Goal: Entertainment & Leisure: Consume media (video, audio)

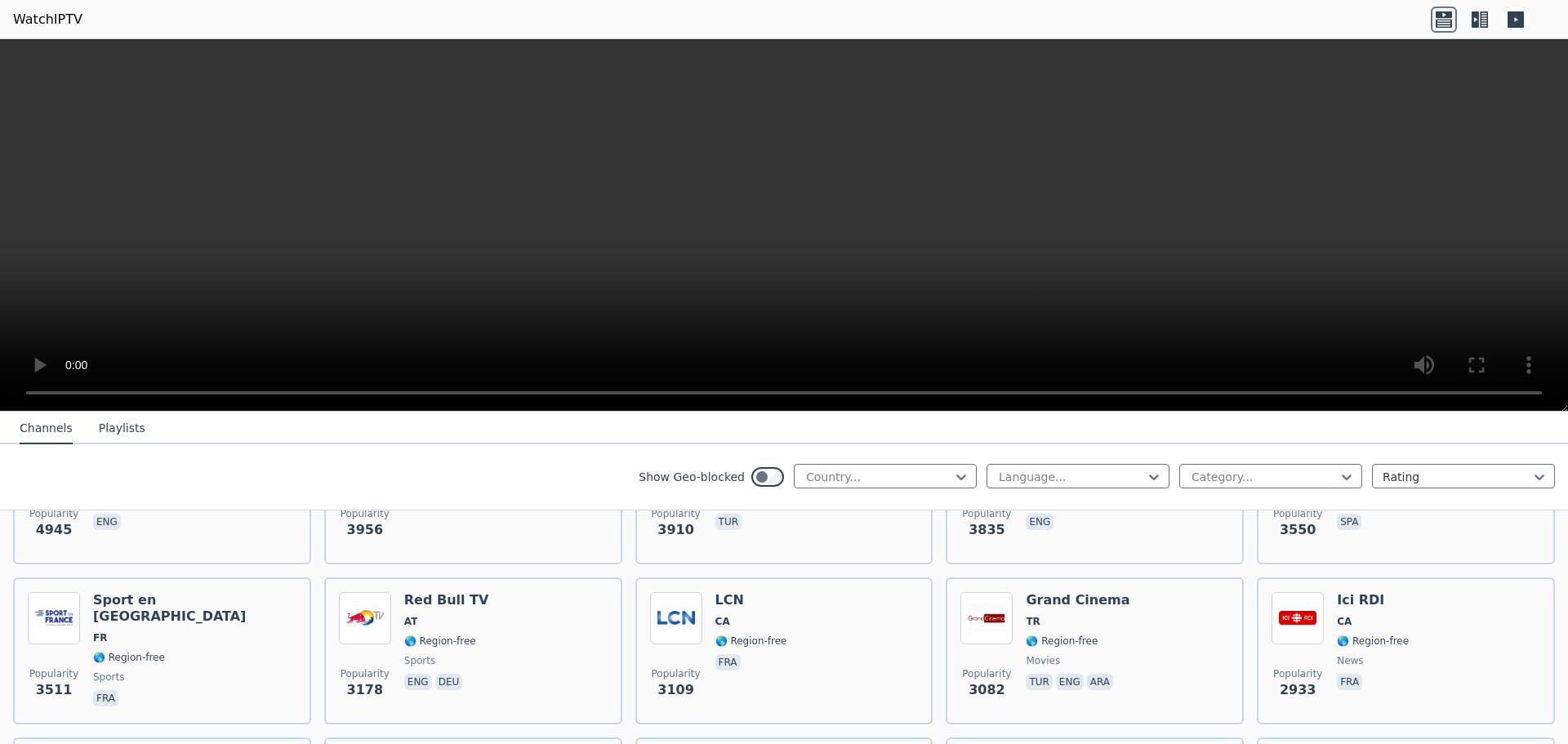
scroll to position [402, 0]
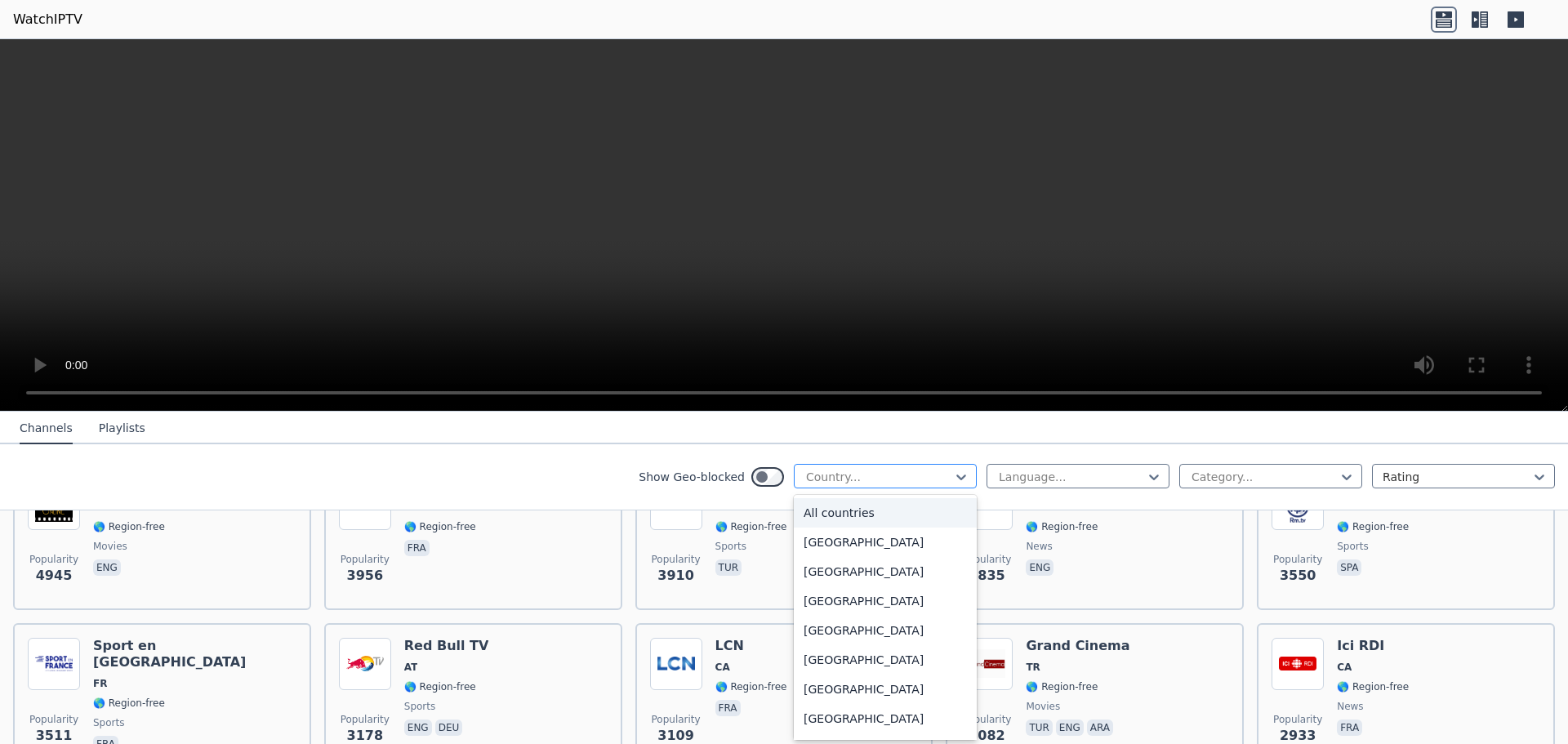
click at [914, 481] on div at bounding box center [878, 477] width 149 height 16
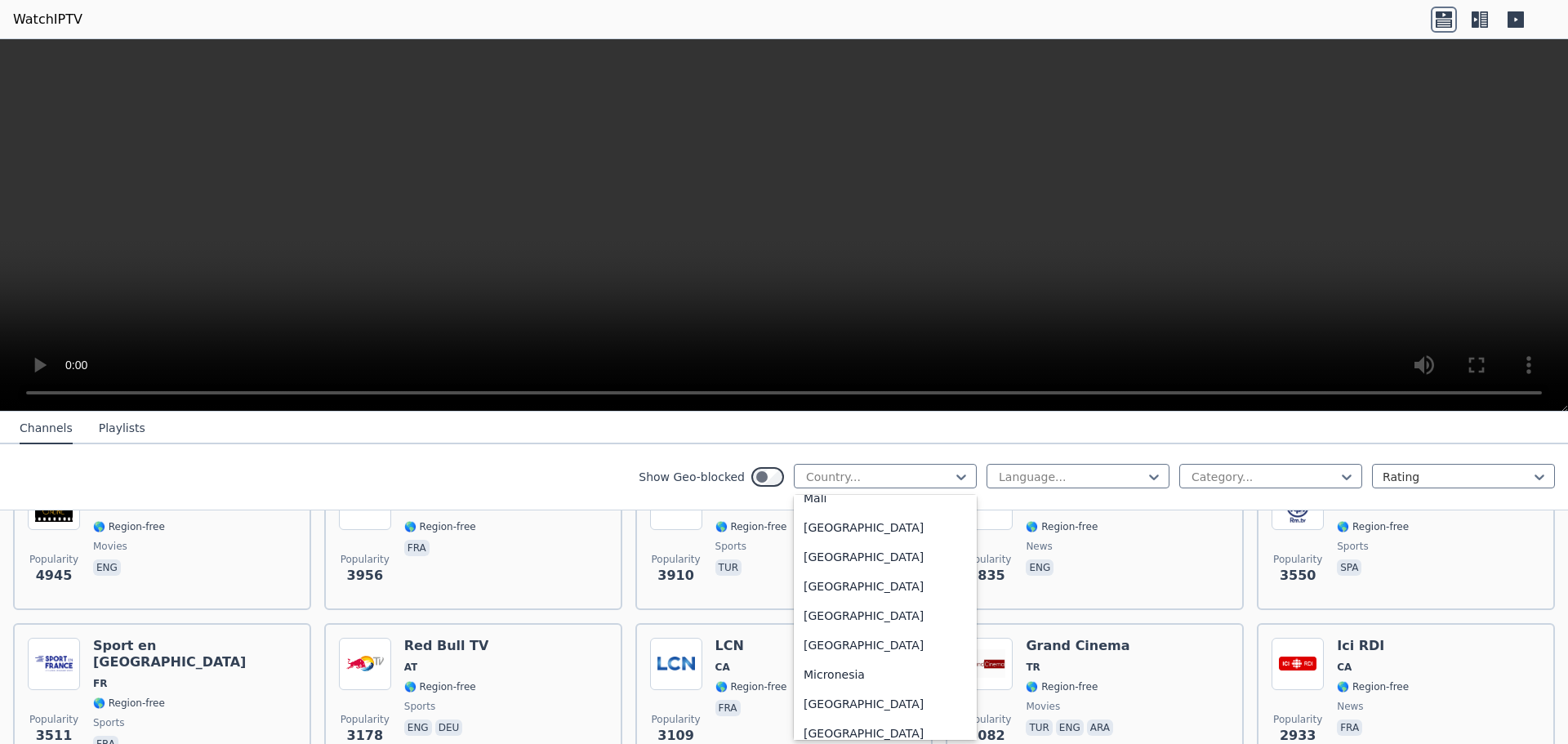
scroll to position [3378, 0]
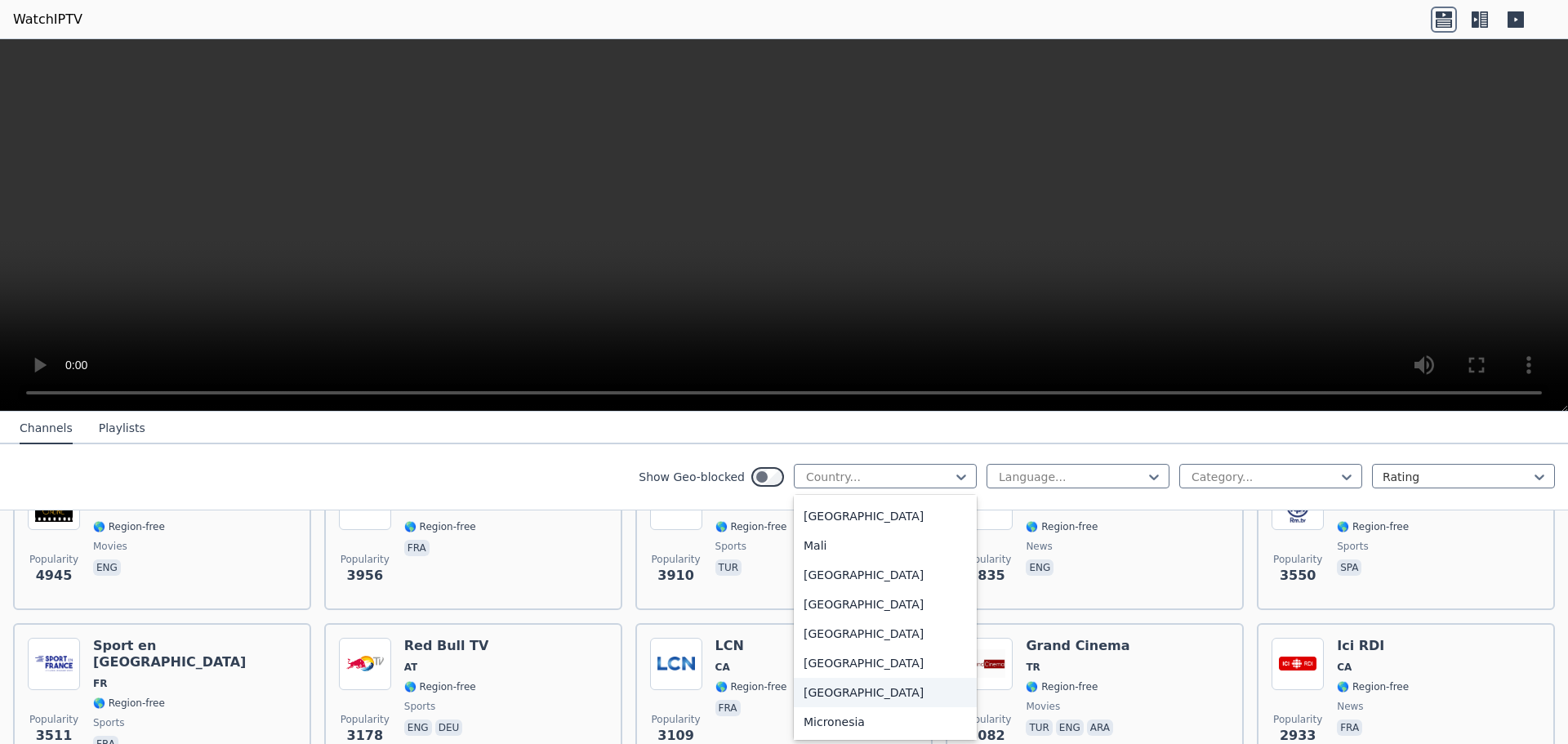
click at [828, 704] on div "[GEOGRAPHIC_DATA]" at bounding box center [884, 693] width 183 height 29
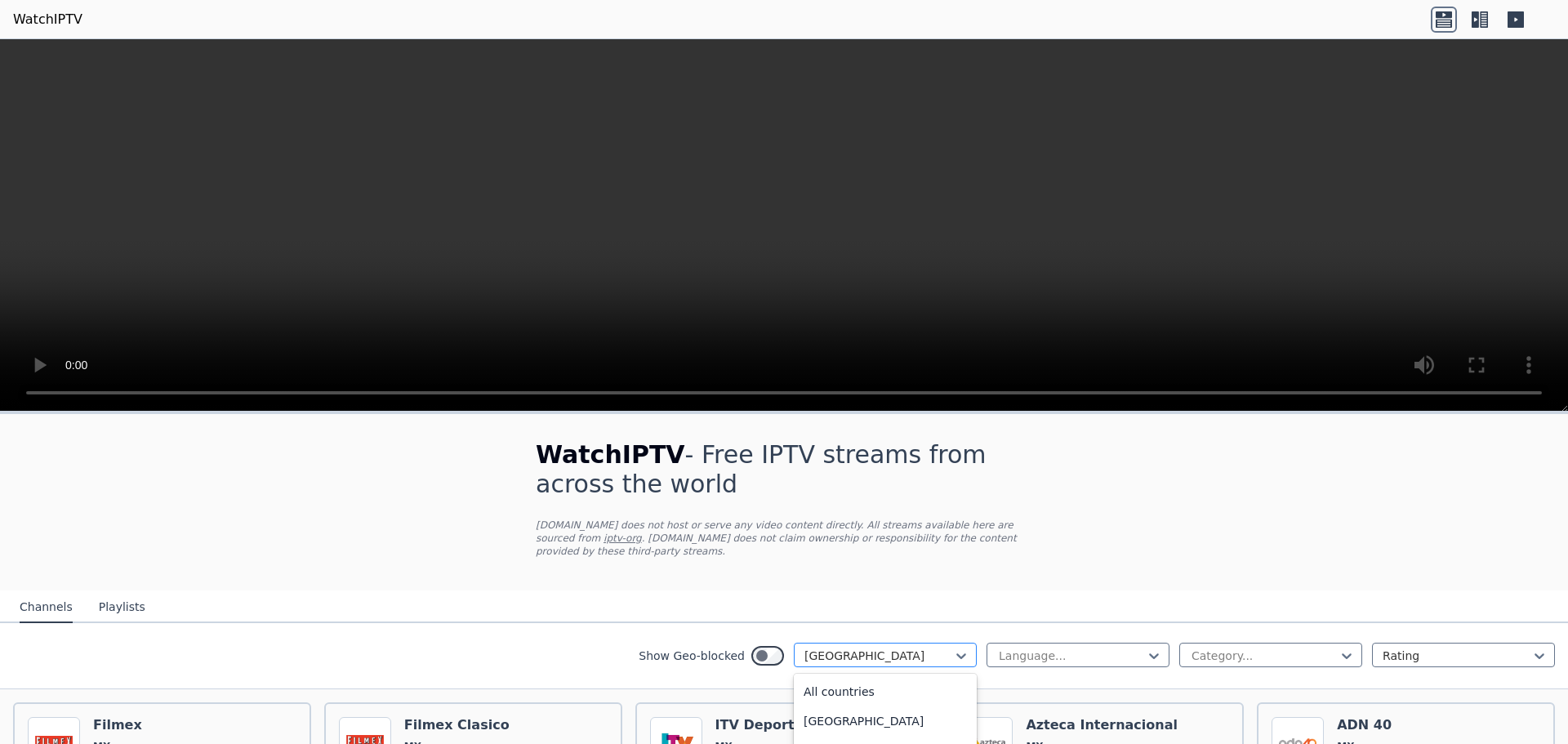
click at [913, 647] on div at bounding box center [878, 655] width 149 height 16
click at [882, 677] on div "All countries" at bounding box center [884, 692] width 183 height 29
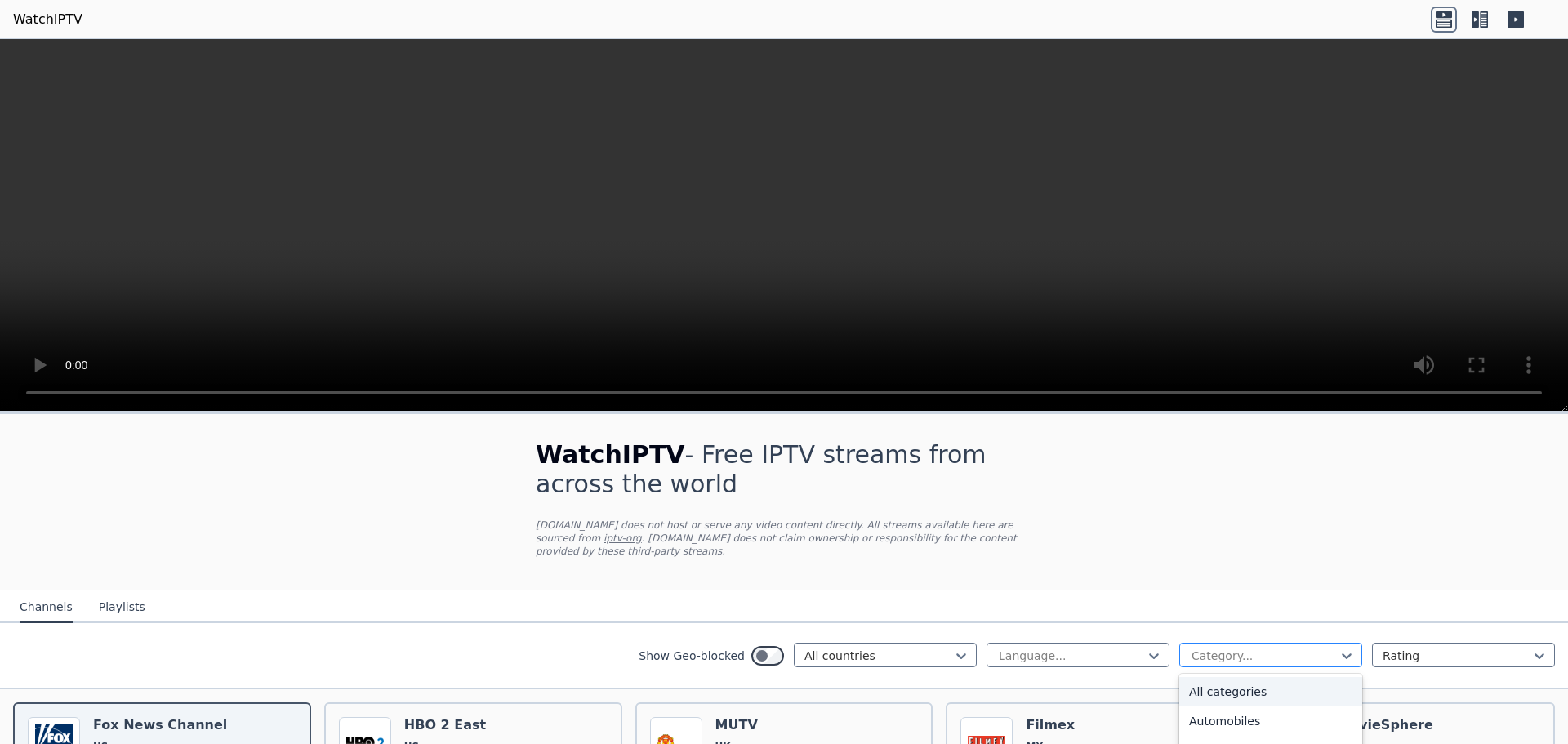
click at [1305, 652] on div "Category..." at bounding box center [1270, 654] width 183 height 24
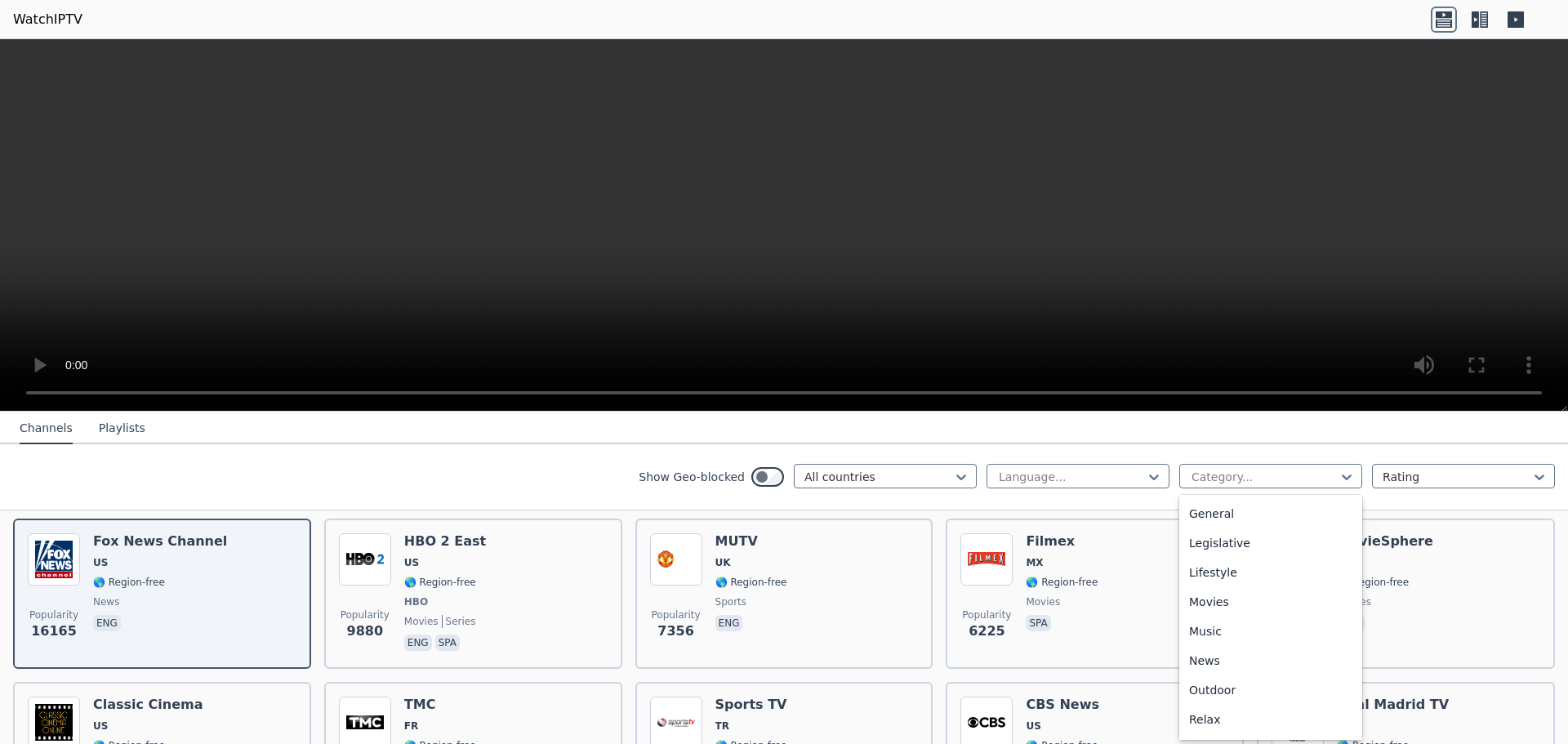
scroll to position [364, 0]
click at [1227, 596] on div "Movies" at bounding box center [1270, 589] width 183 height 29
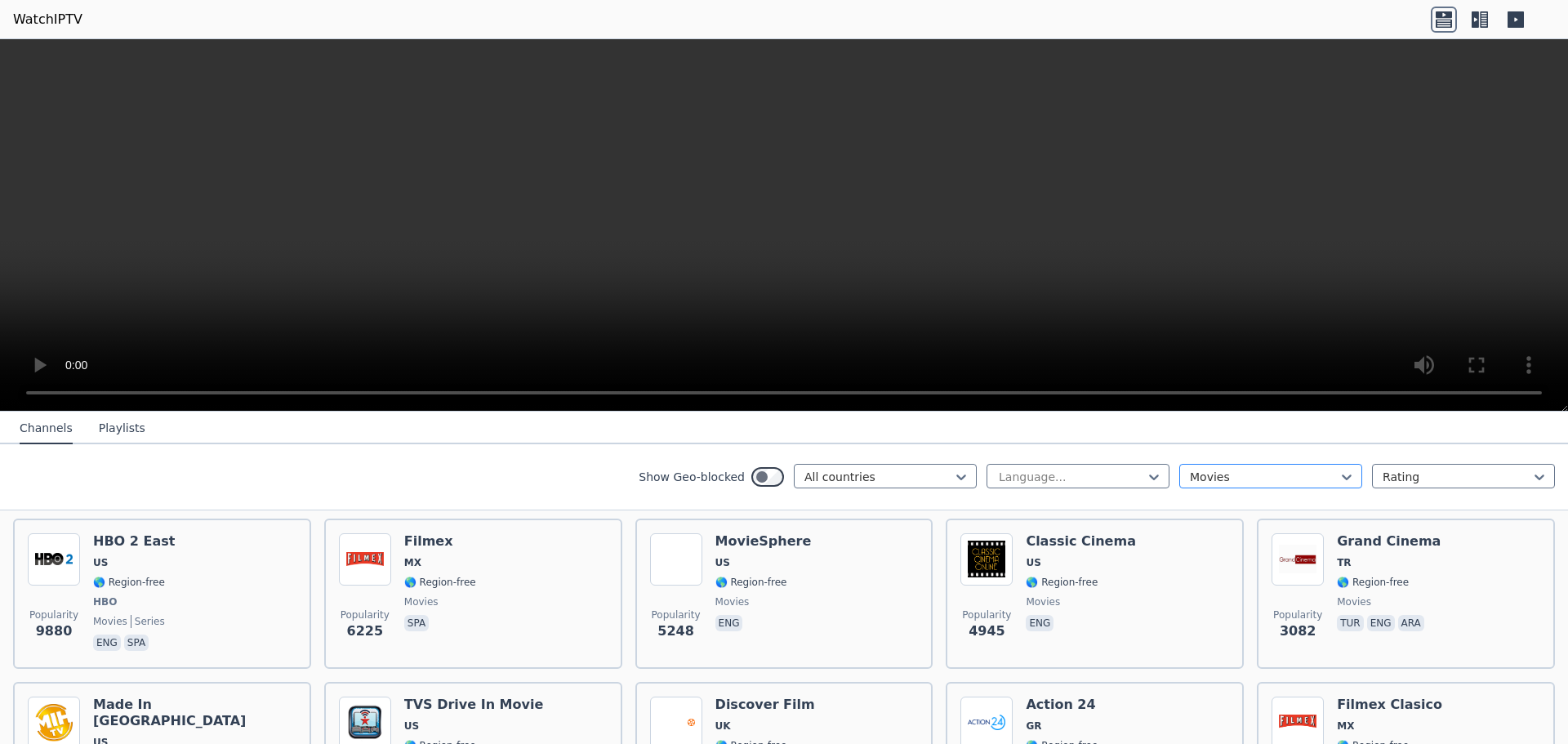
click at [1270, 477] on div at bounding box center [1264, 477] width 149 height 16
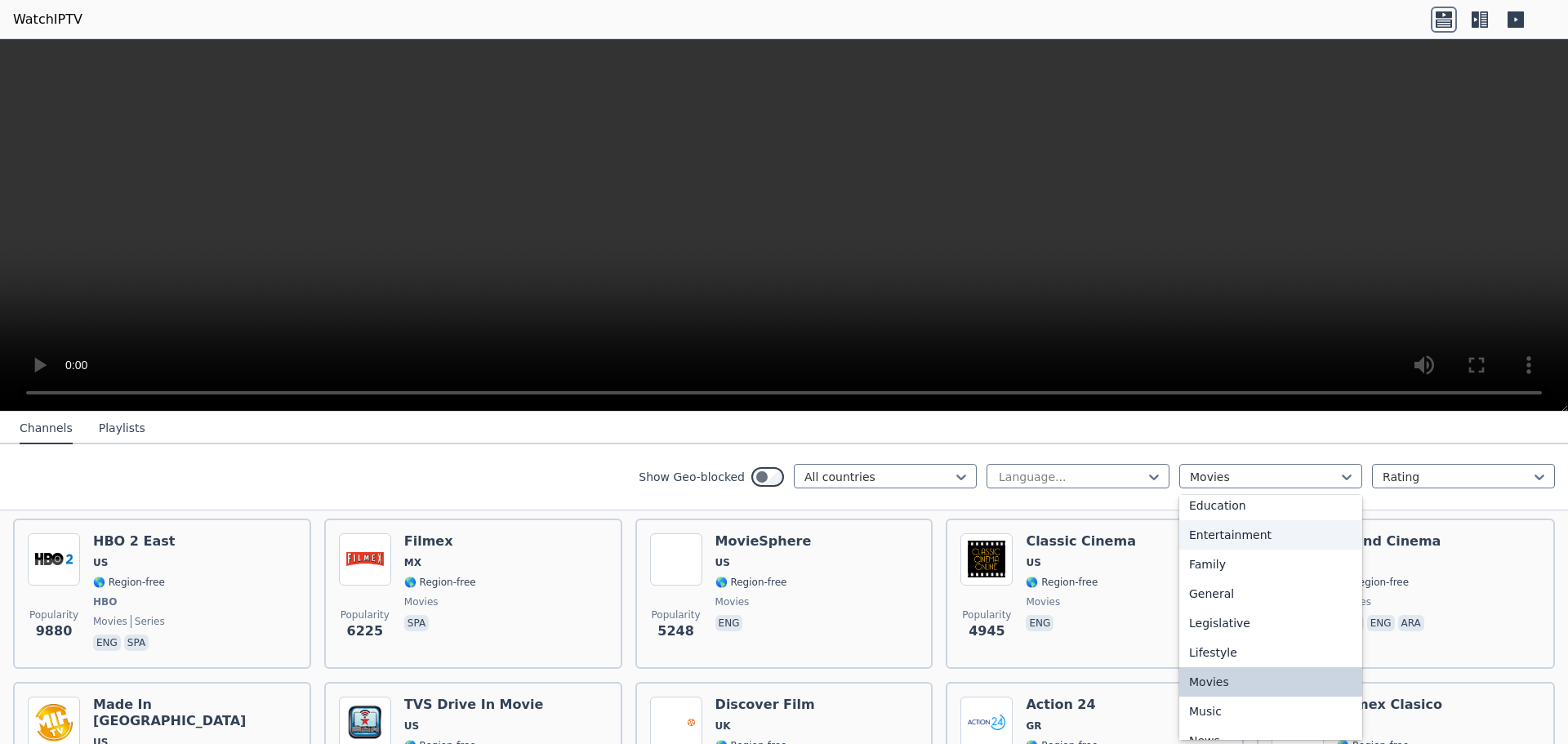
scroll to position [278, 0]
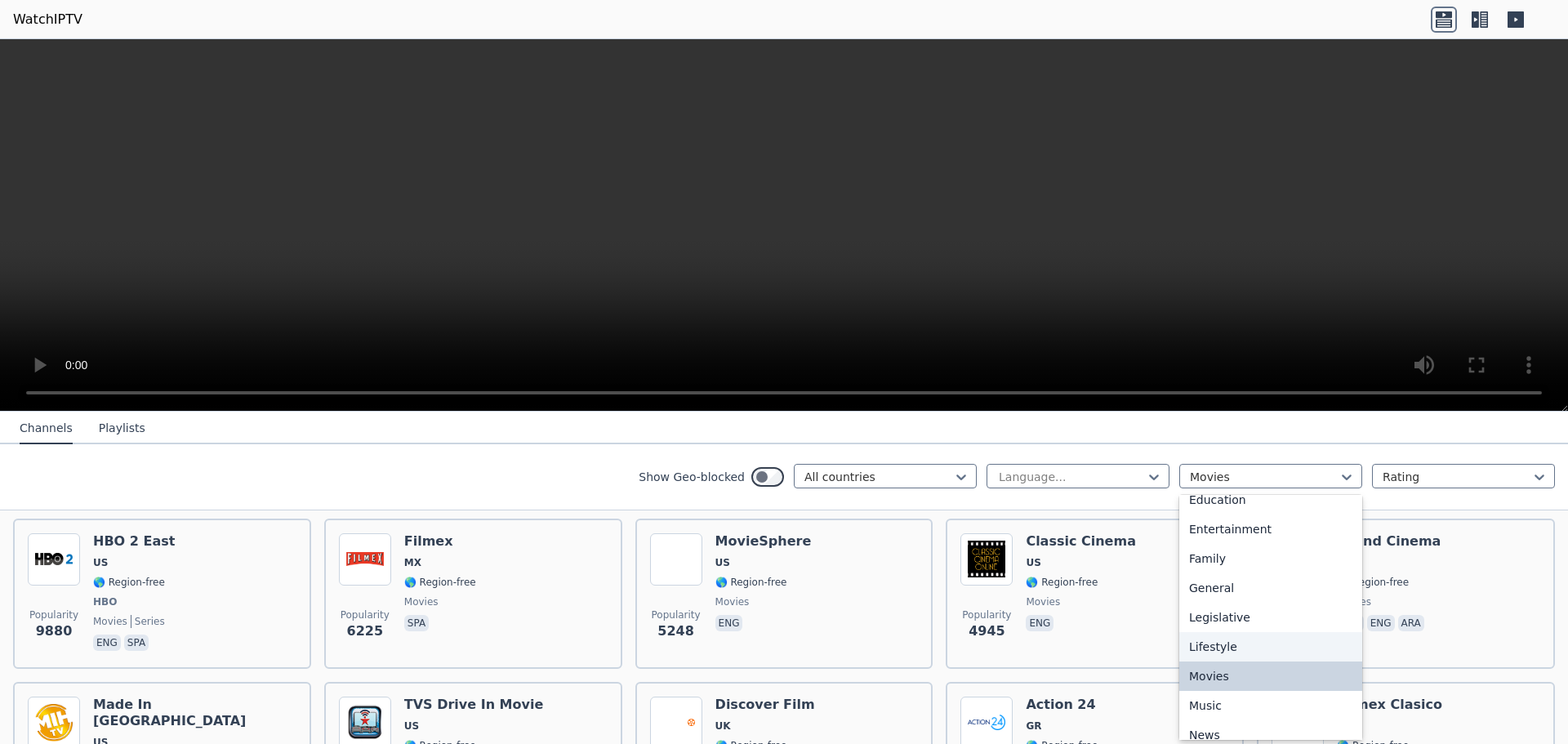
click at [1258, 647] on div "Lifestyle" at bounding box center [1270, 646] width 183 height 29
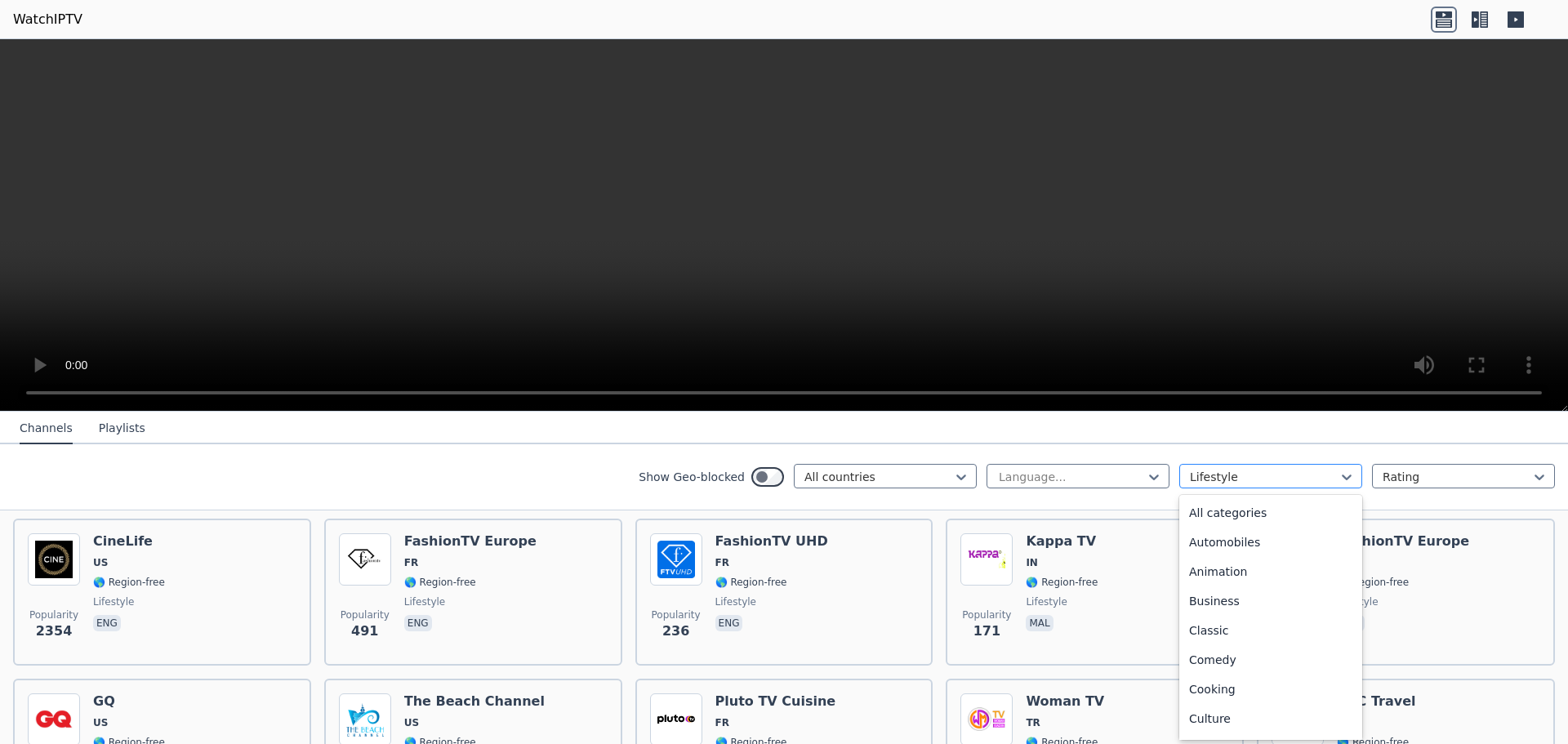
click at [1242, 479] on div at bounding box center [1264, 477] width 149 height 16
click at [1246, 599] on div "Music" at bounding box center [1270, 601] width 183 height 29
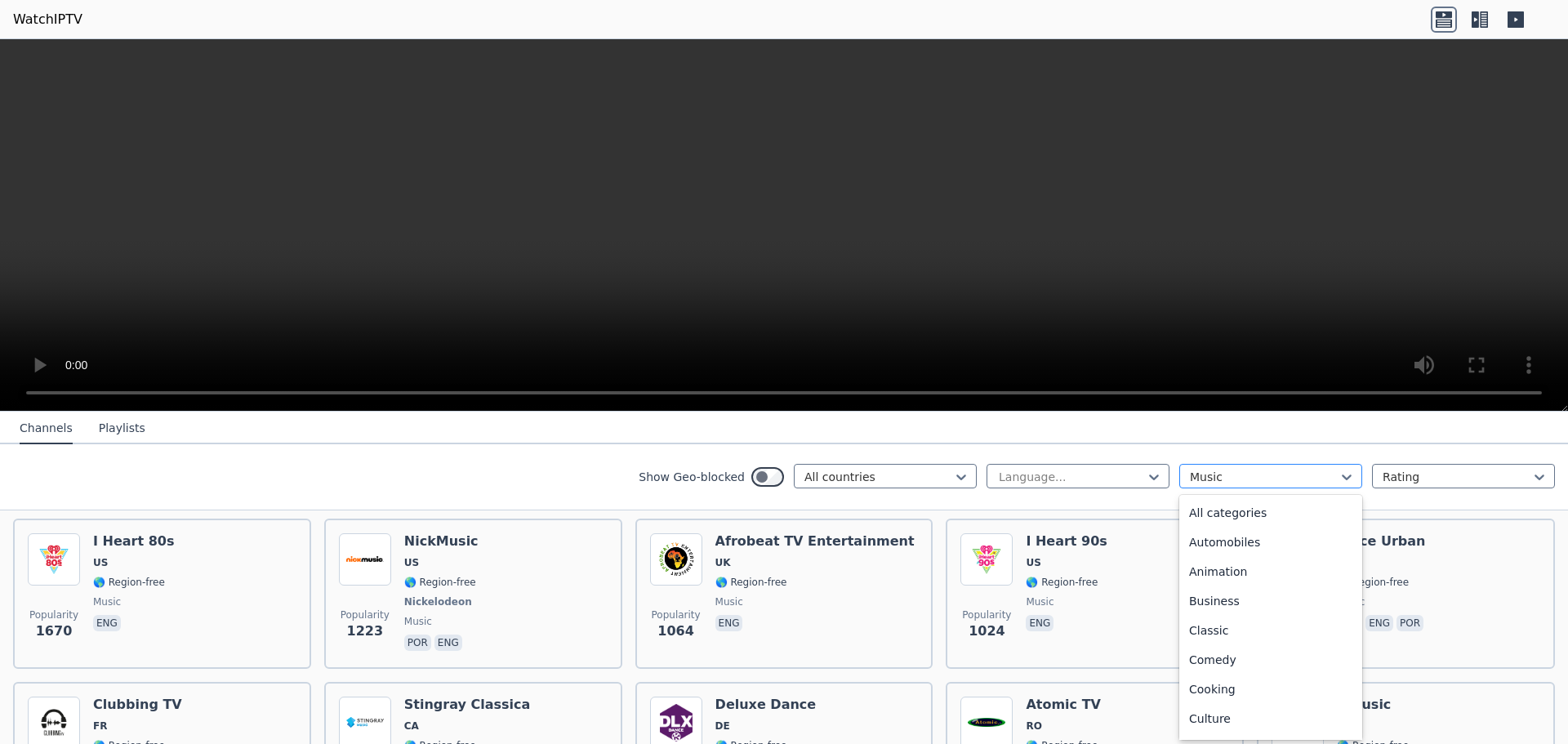
click at [1251, 477] on div at bounding box center [1264, 477] width 149 height 16
click at [1247, 585] on div "Outdoor" at bounding box center [1270, 577] width 183 height 29
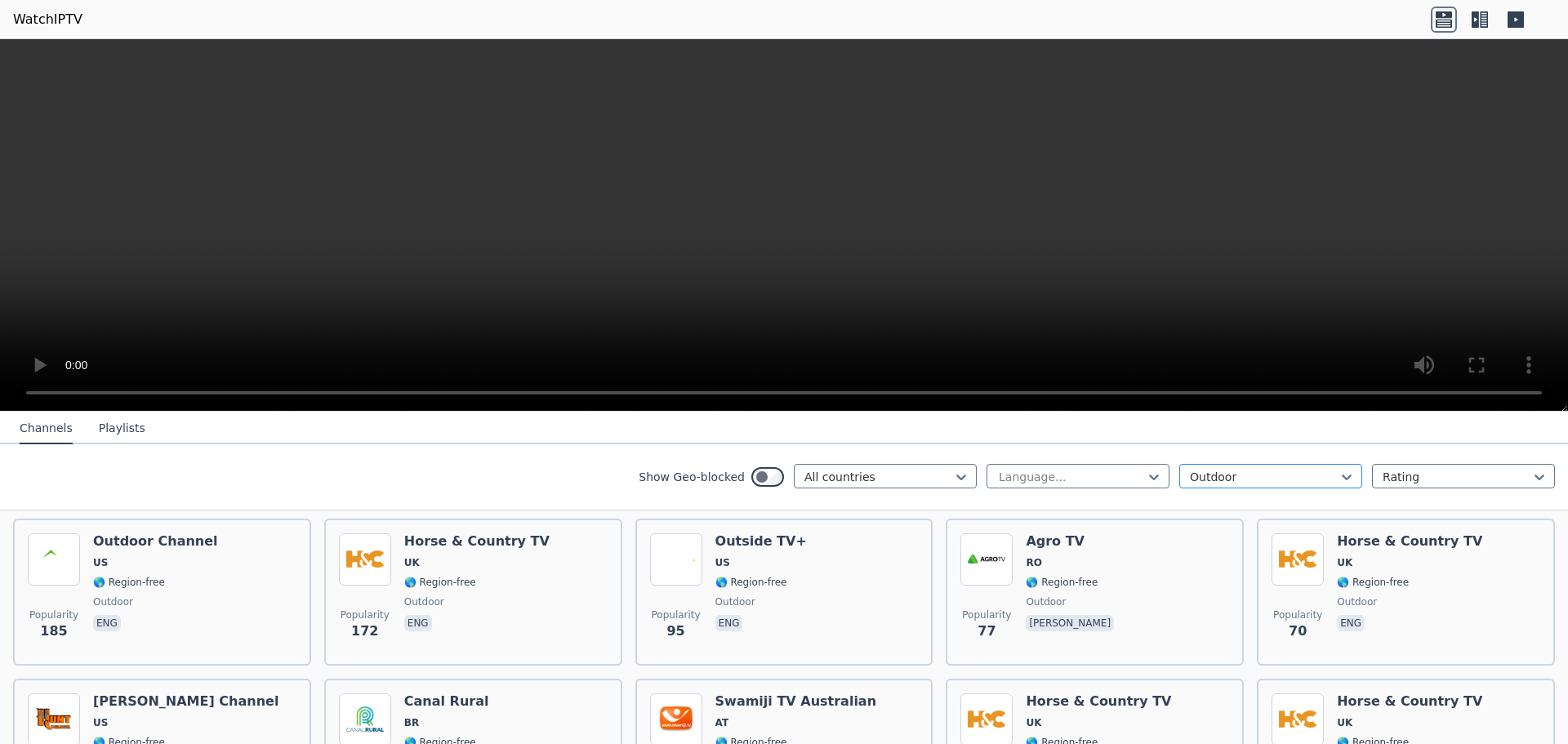
click at [1252, 479] on div at bounding box center [1264, 477] width 149 height 16
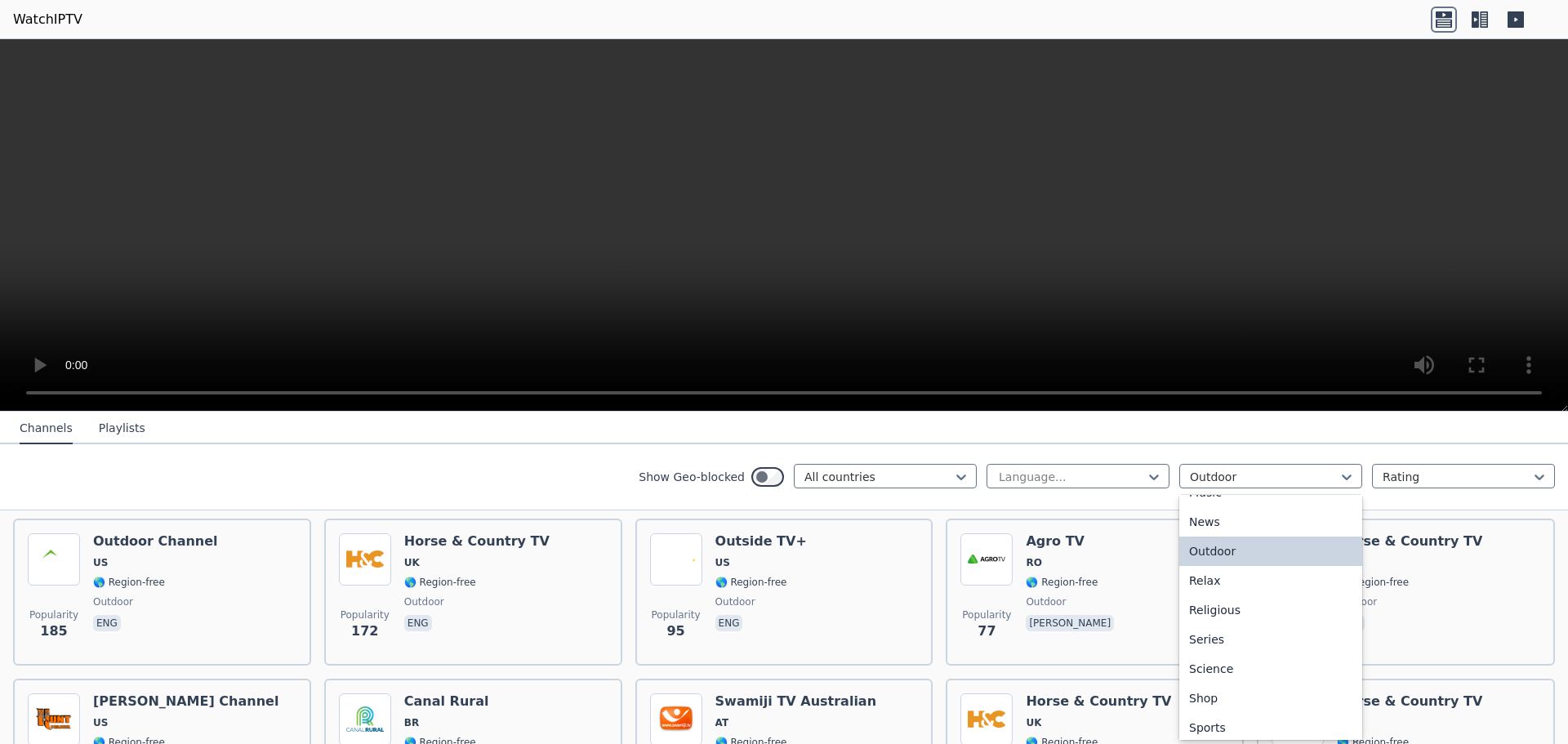
scroll to position [509, 0]
click at [1218, 514] on div "News" at bounding box center [1270, 504] width 183 height 29
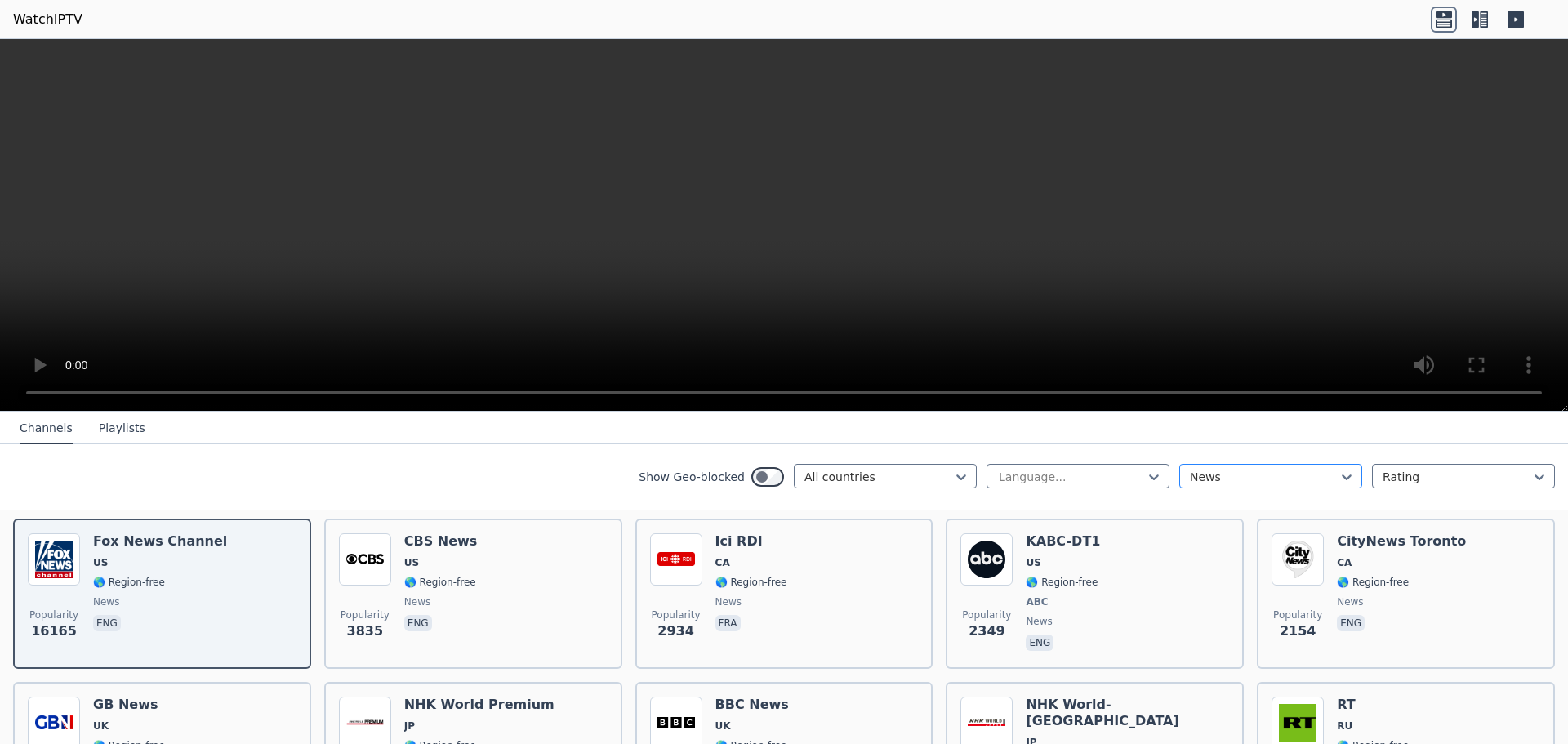
click at [1243, 478] on div at bounding box center [1264, 477] width 149 height 16
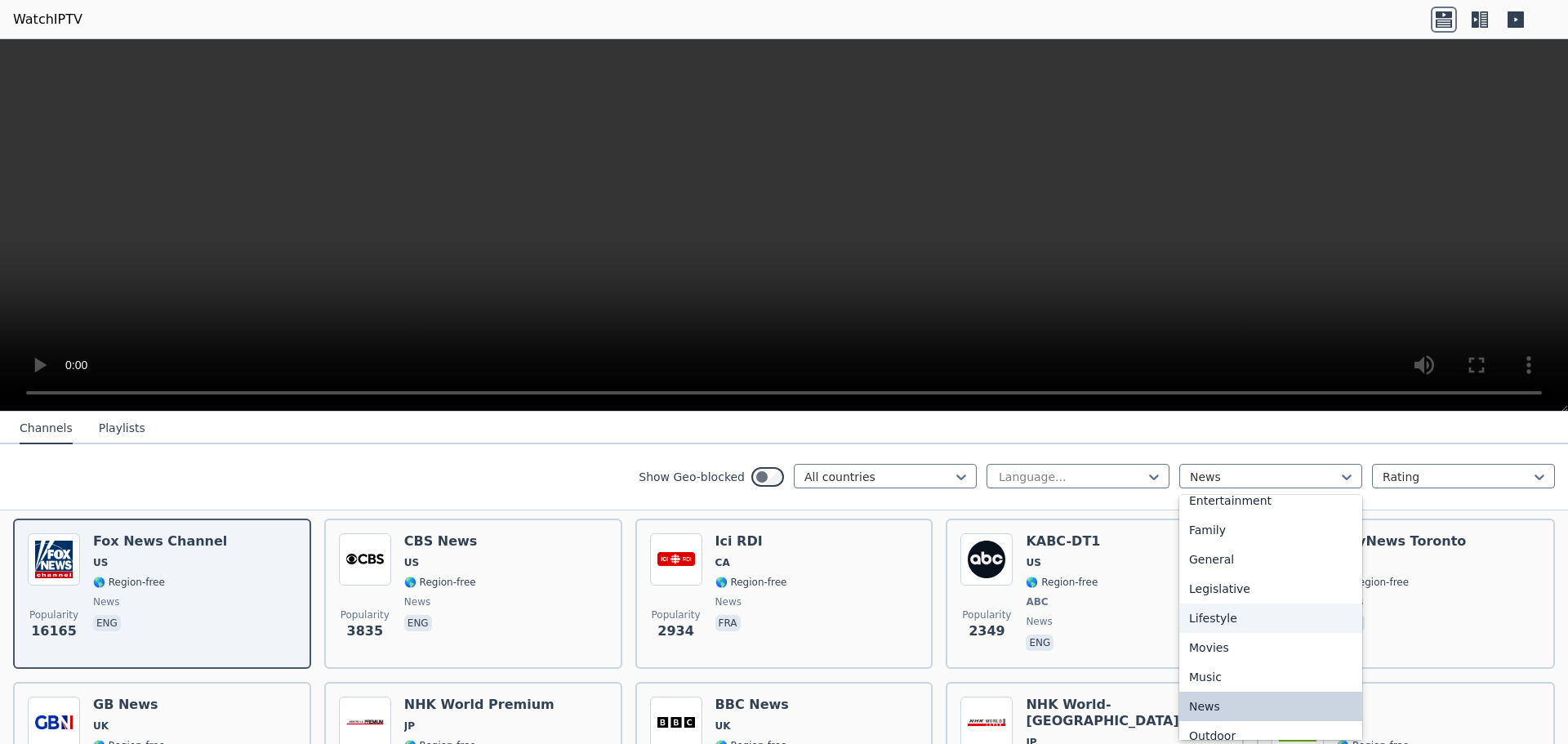
scroll to position [310, 0]
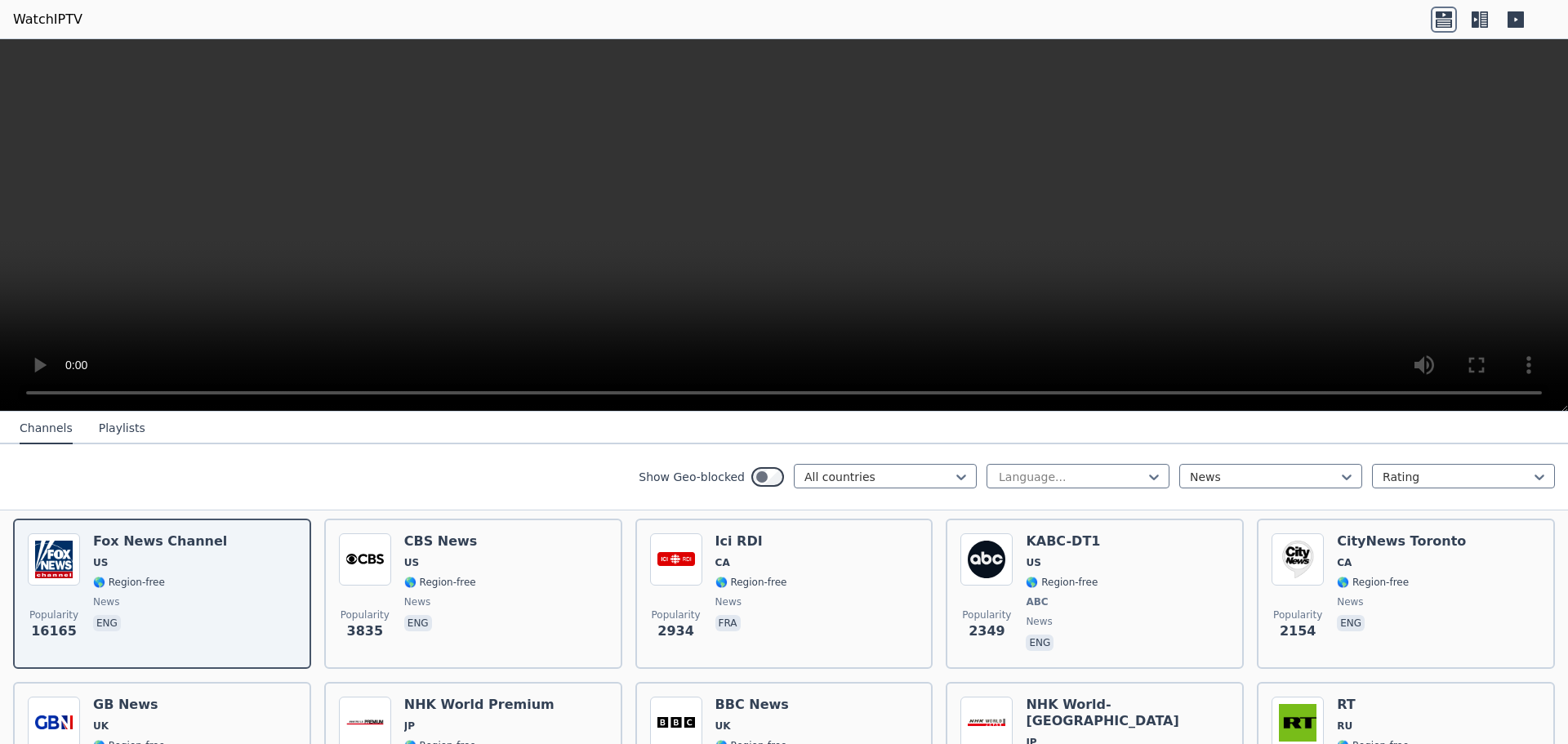
click at [206, 461] on div "Show Geo-blocked All countries Language... News Rating" at bounding box center [784, 477] width 1568 height 66
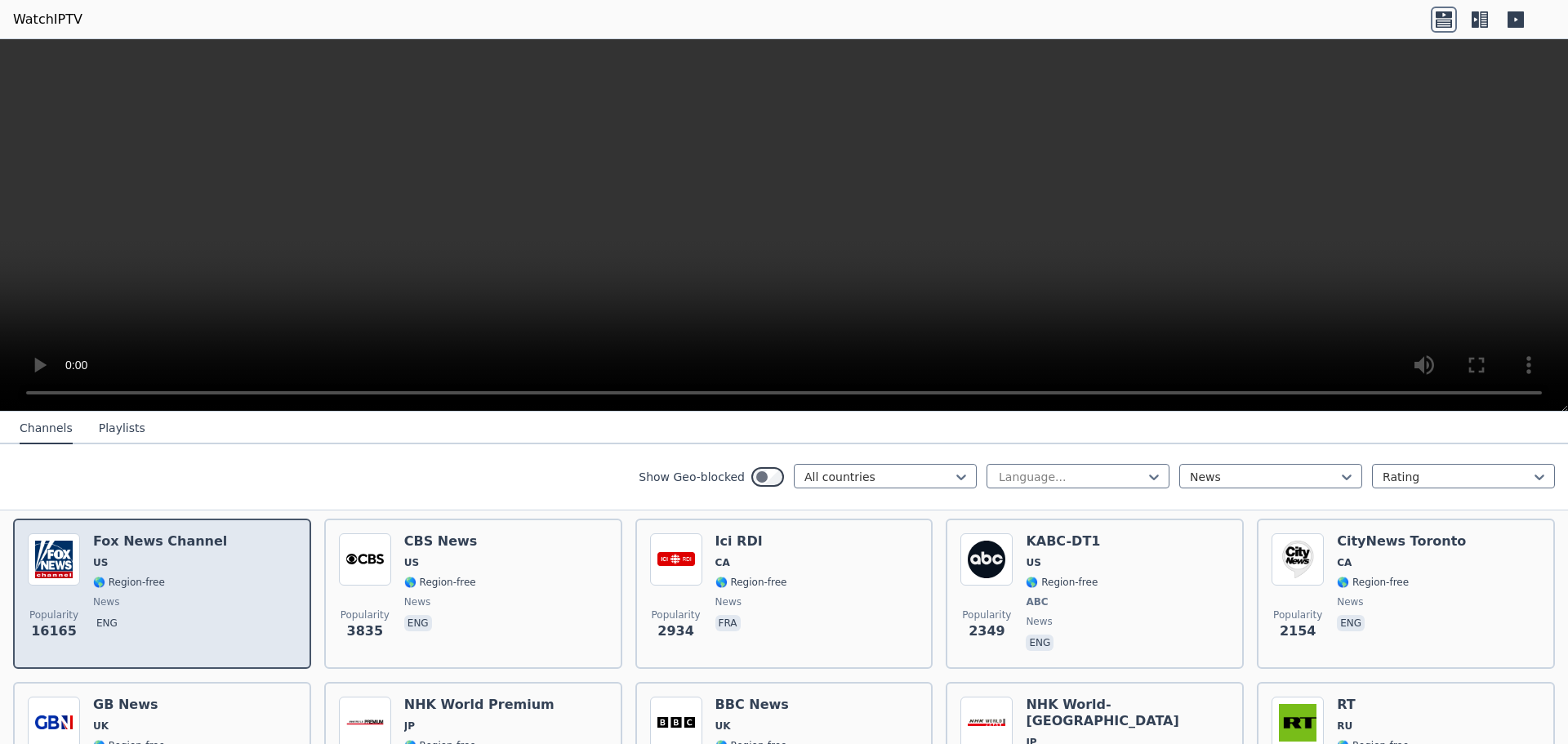
drag, startPoint x: 157, startPoint y: 547, endPoint x: 232, endPoint y: 541, distance: 75.2
click at [232, 541] on div "Popularity 16165 [PERSON_NAME] US 🌎 Region-free news eng" at bounding box center [163, 593] width 269 height 121
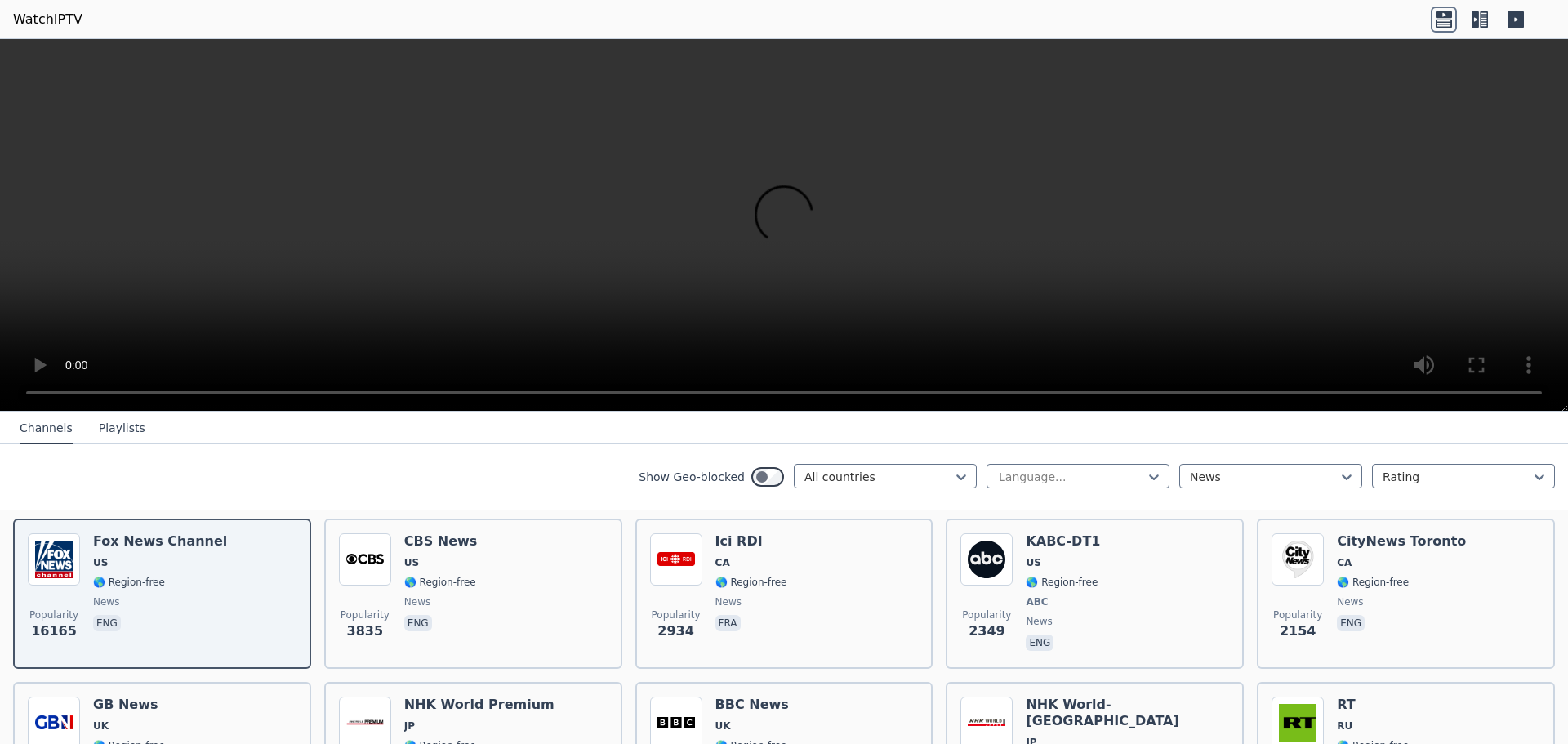
click at [1482, 16] on icon at bounding box center [1484, 19] width 8 height 16
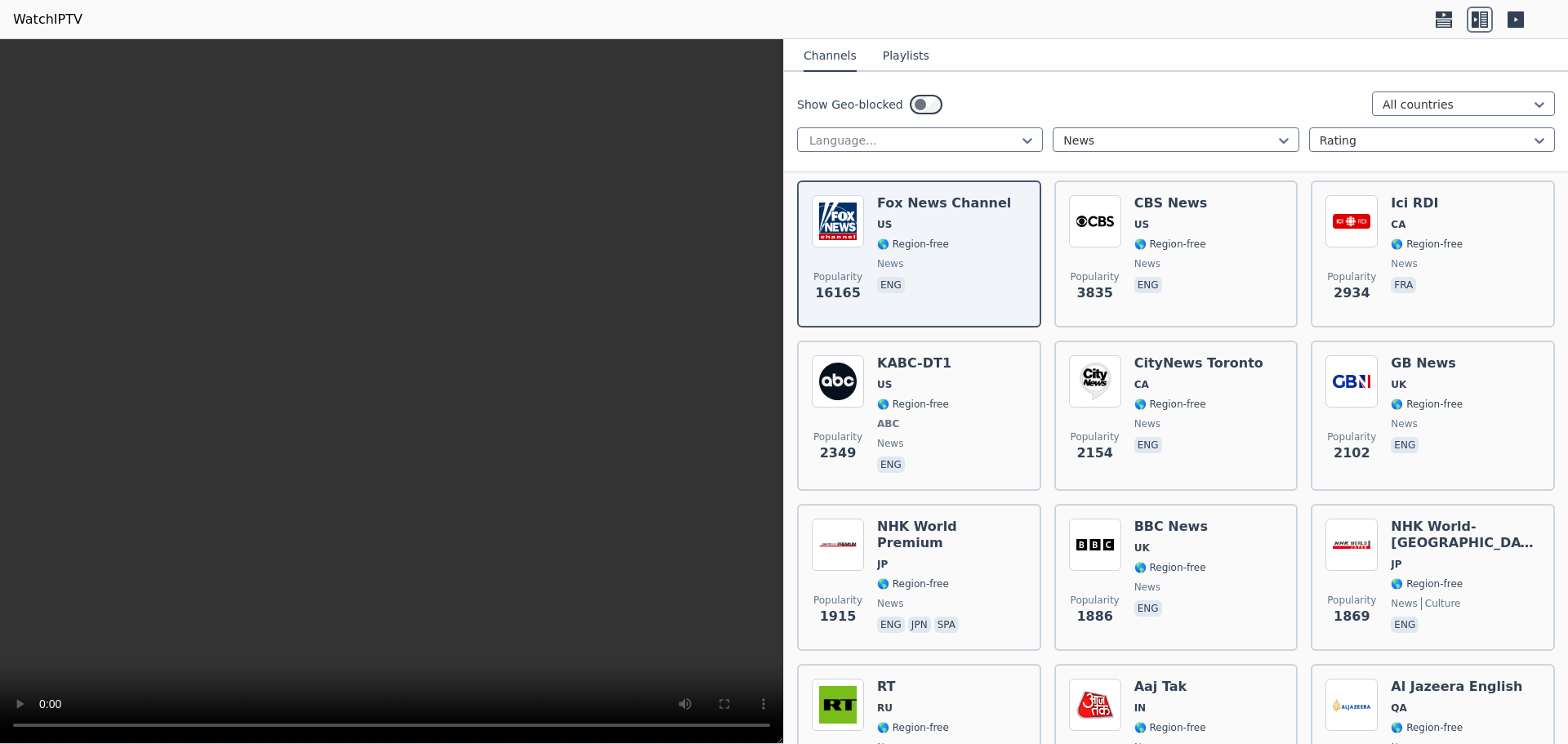
click at [1514, 15] on icon at bounding box center [1515, 19] width 16 height 16
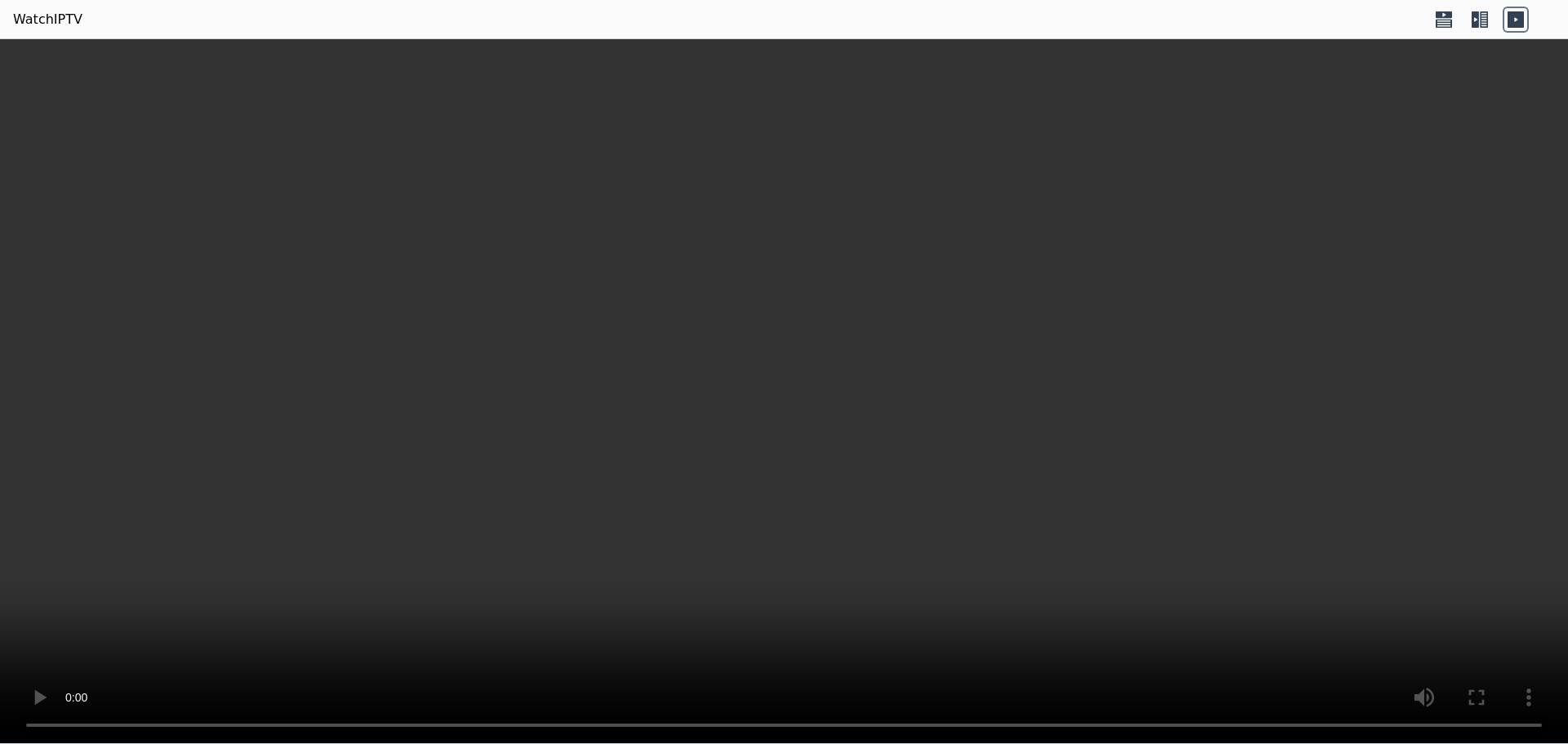
click at [1483, 15] on icon at bounding box center [1479, 19] width 26 height 26
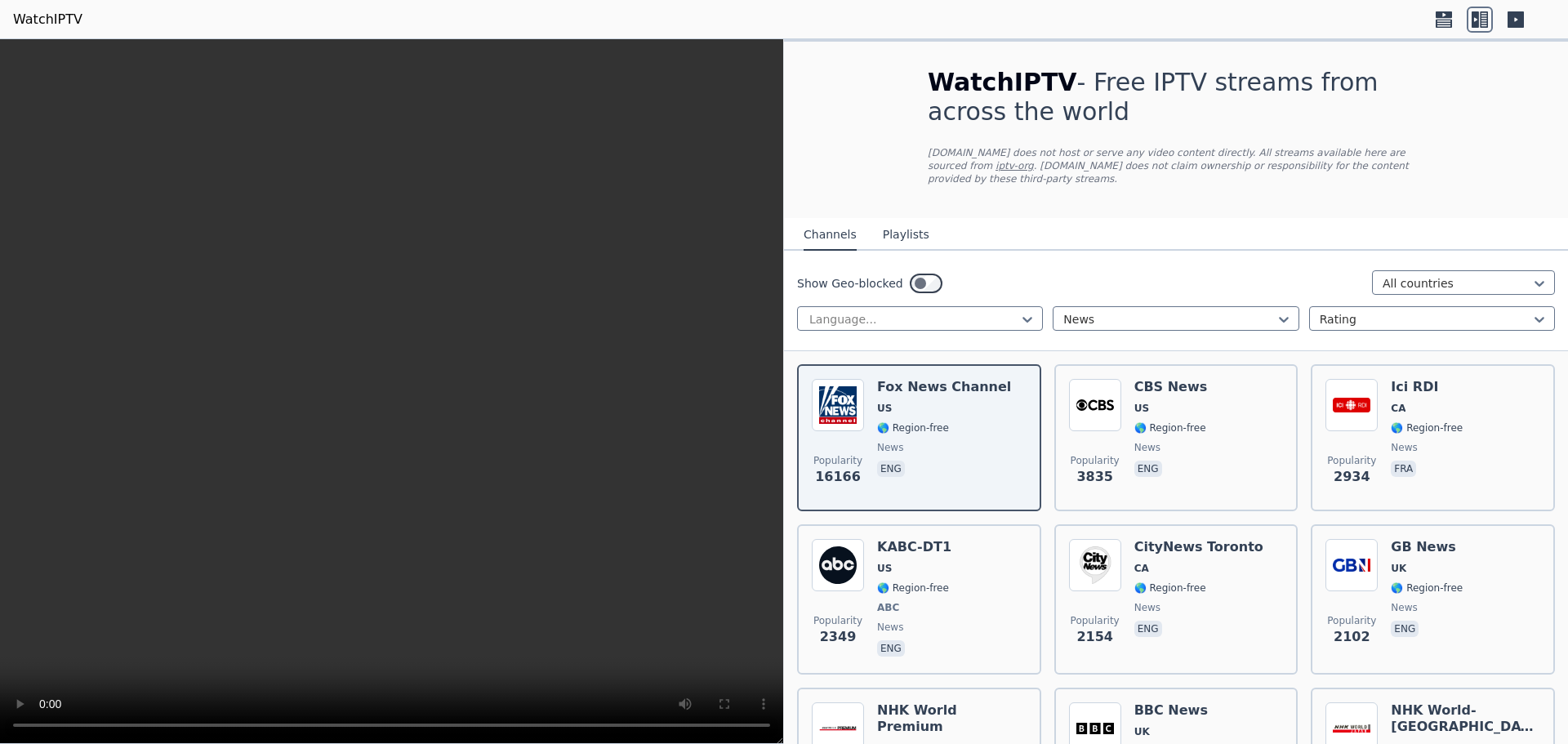
click at [906, 222] on button "Playlists" at bounding box center [905, 235] width 46 height 31
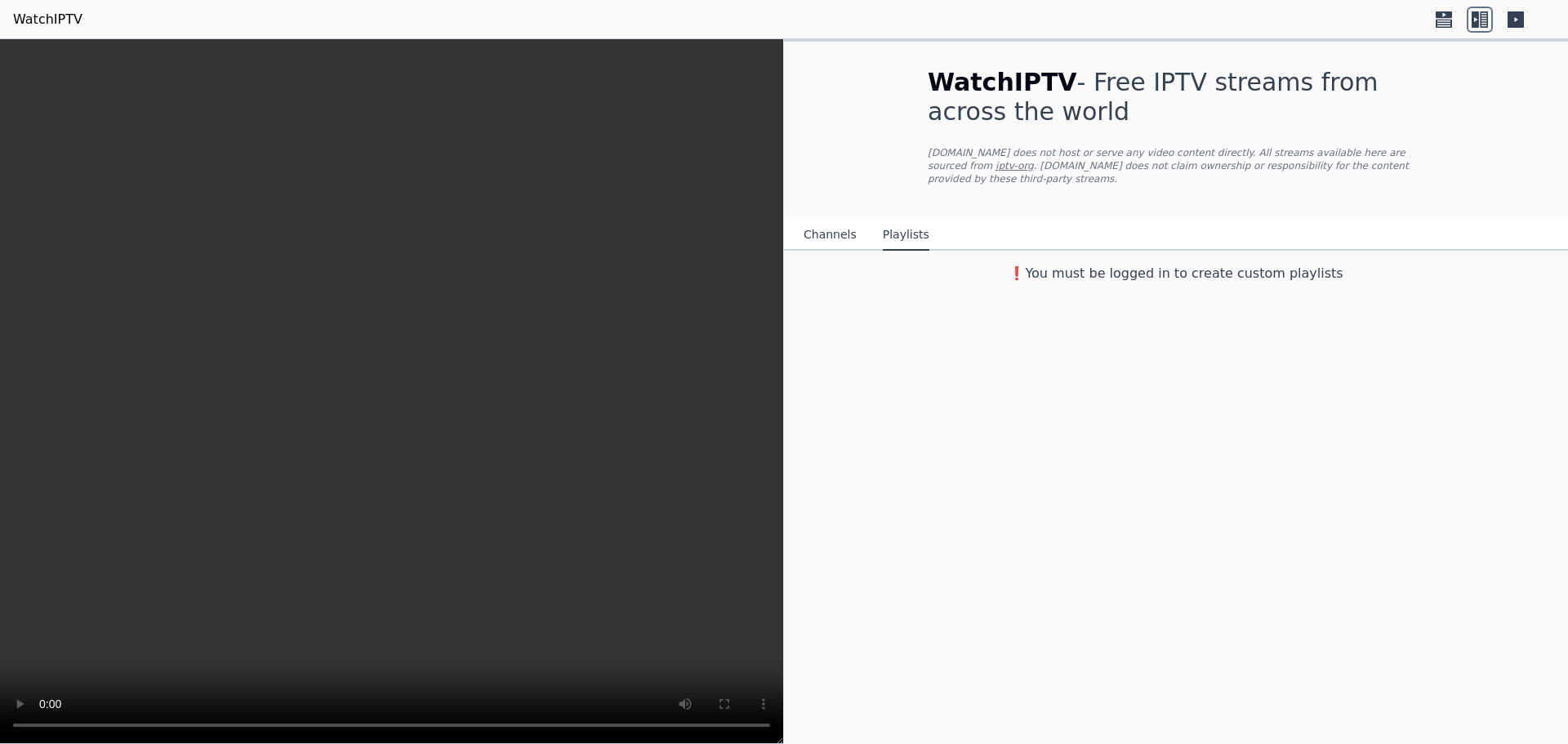
click at [831, 228] on button "Channels" at bounding box center [830, 235] width 53 height 31
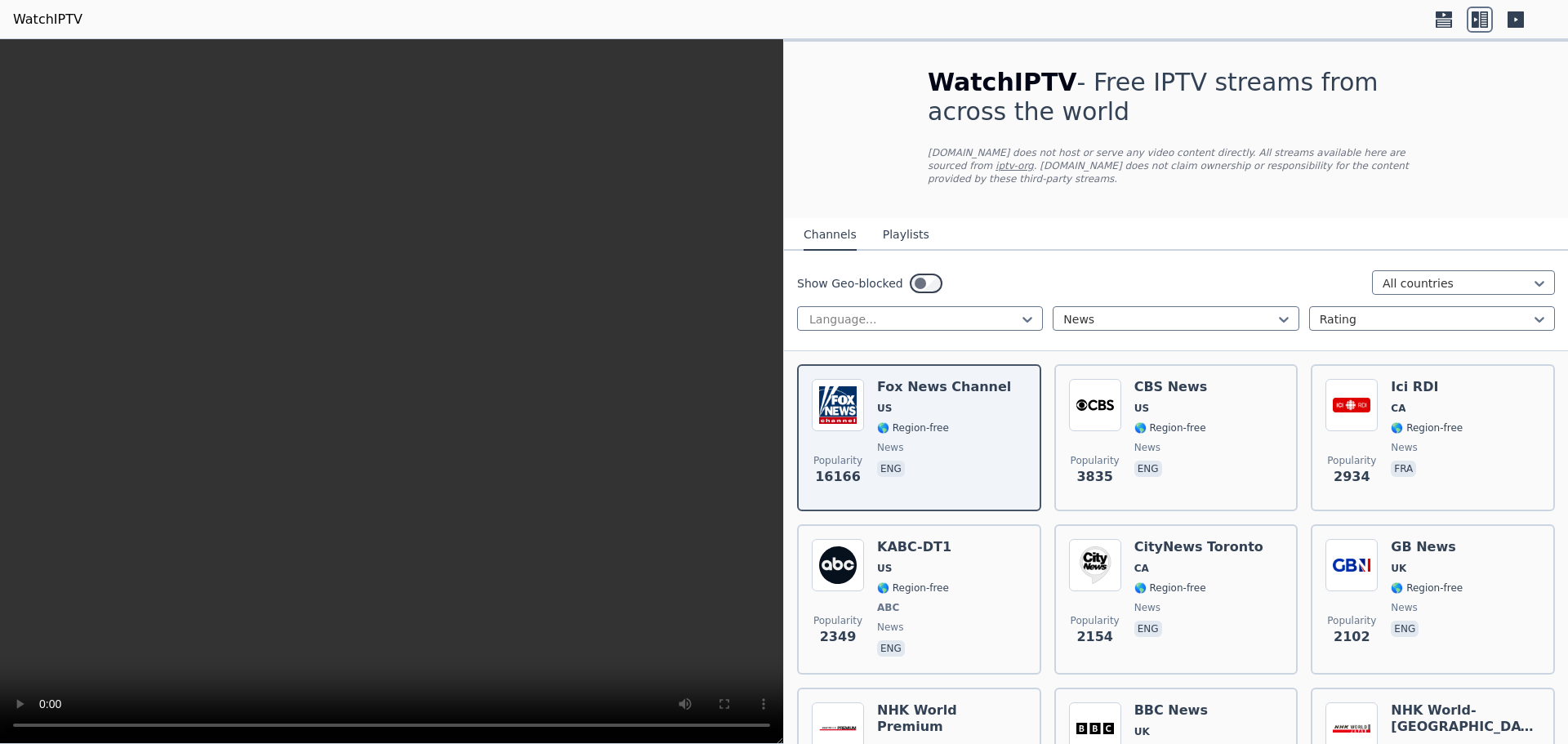
click at [491, 541] on video at bounding box center [392, 392] width 784 height 704
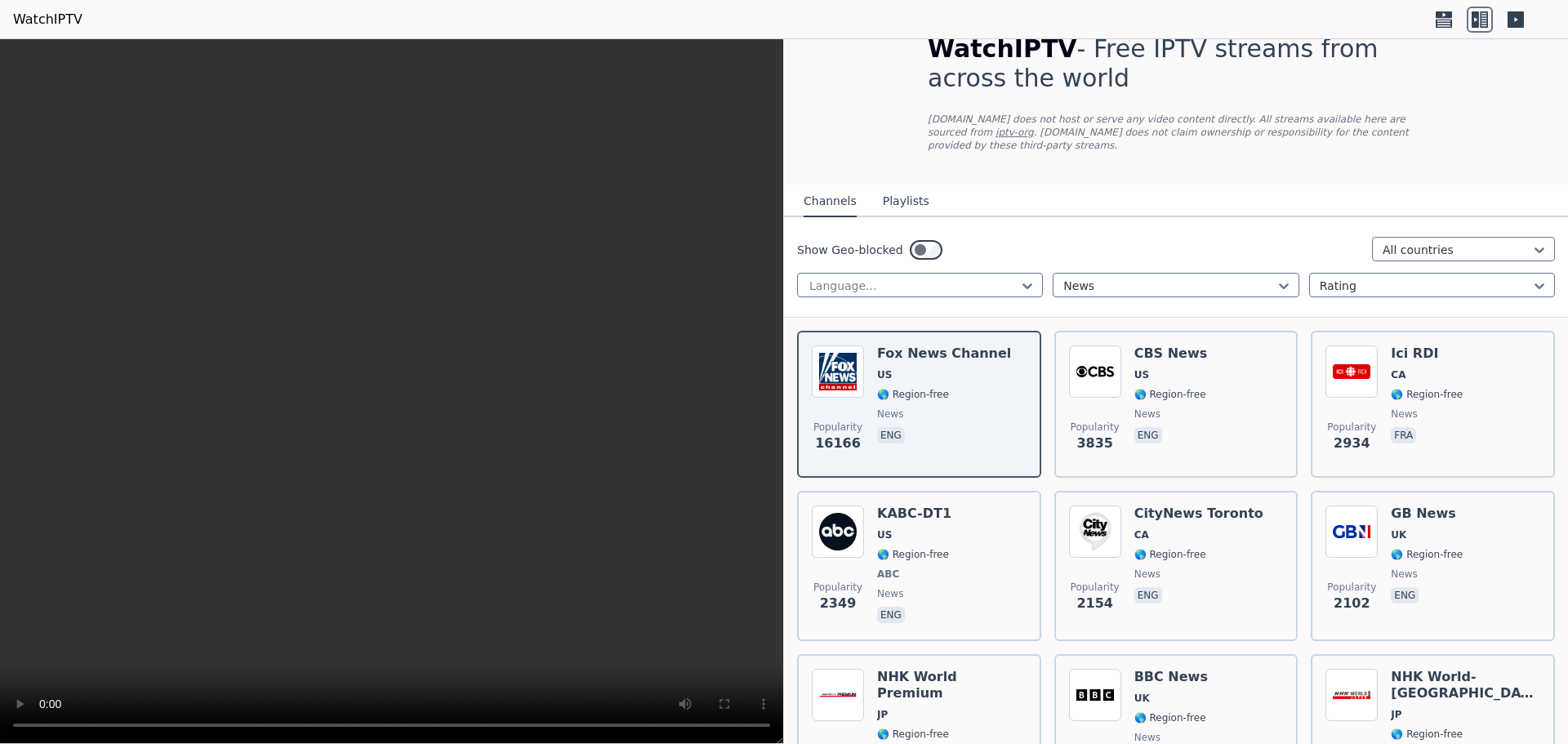
scroll to position [102, 0]
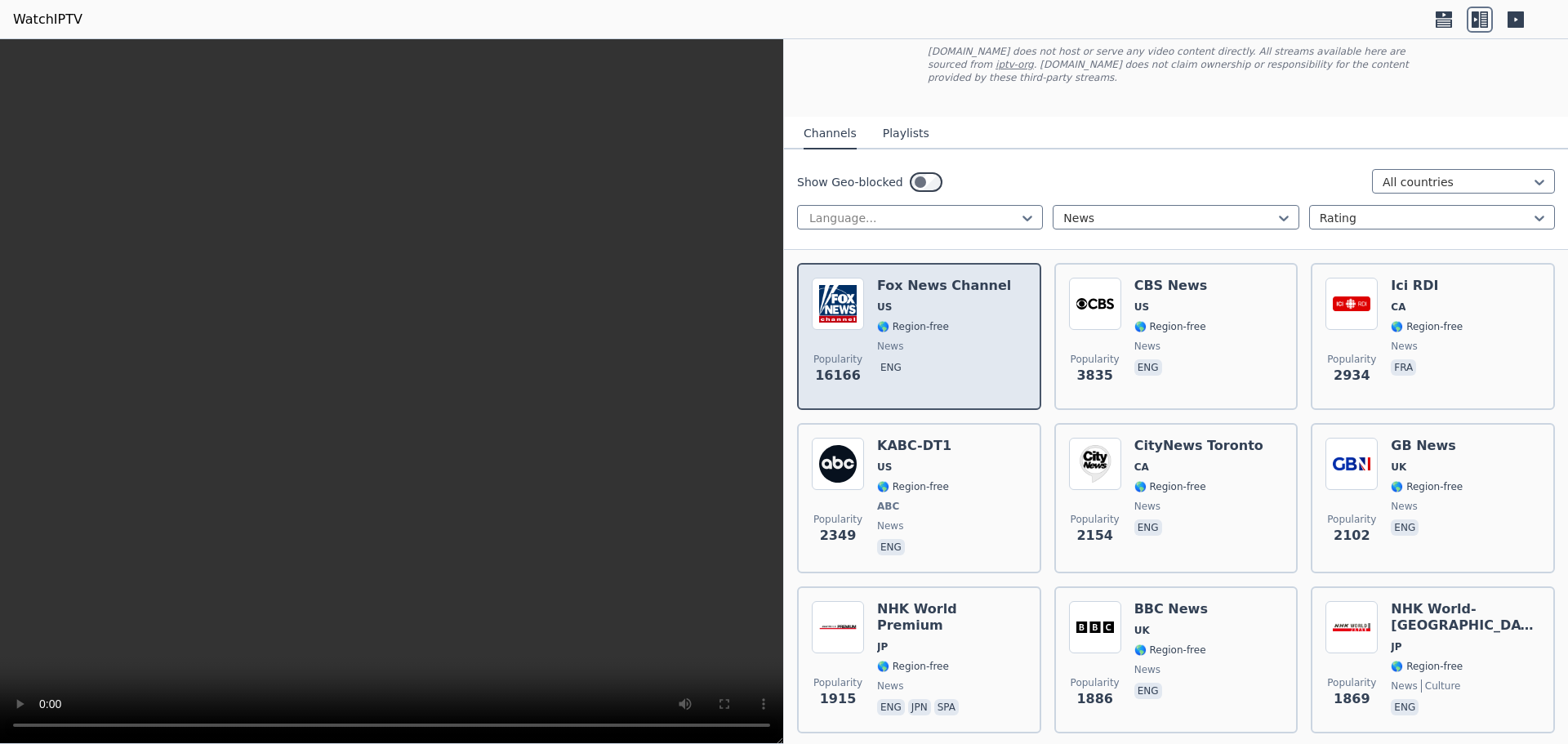
click at [962, 340] on span "news" at bounding box center [944, 346] width 133 height 14
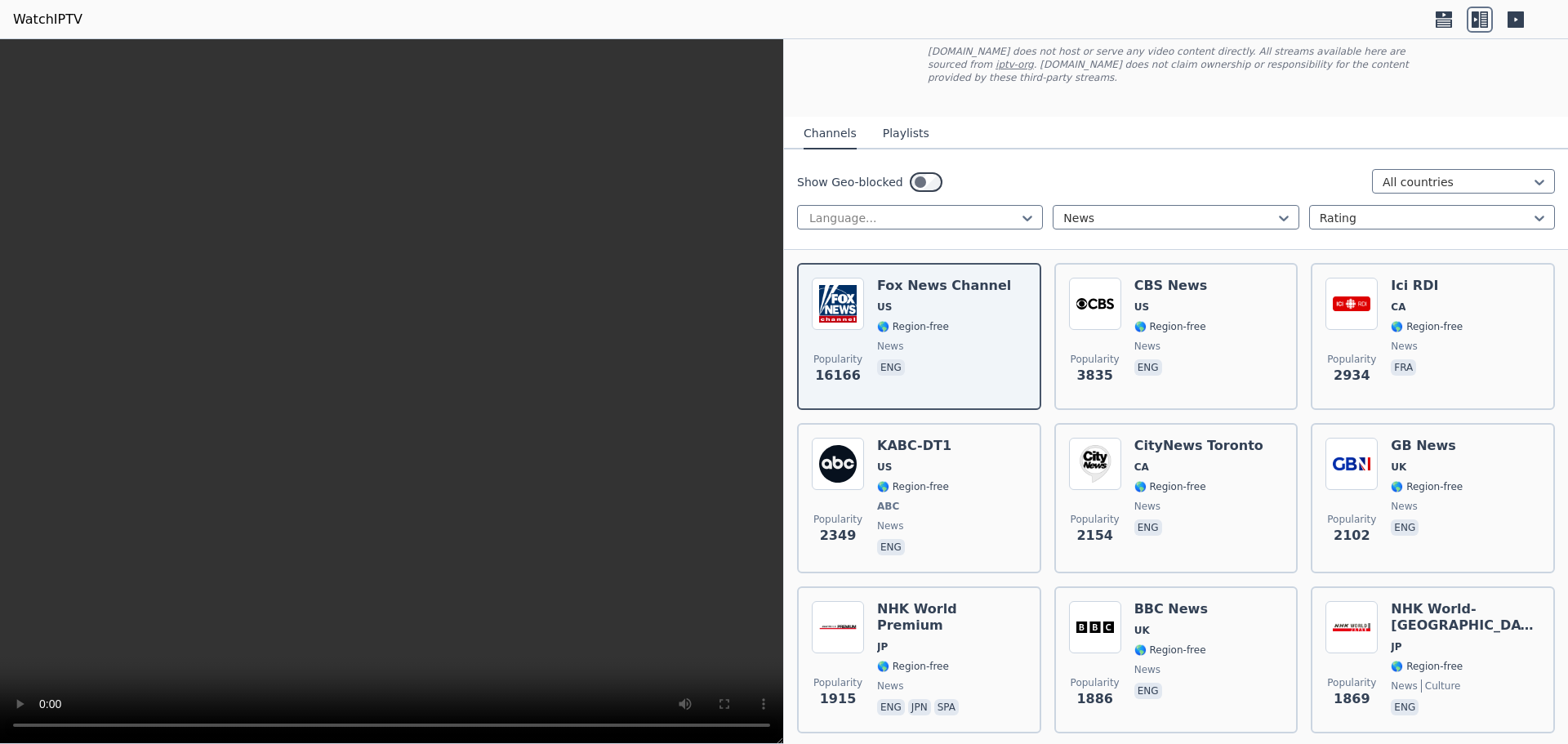
drag, startPoint x: 962, startPoint y: 334, endPoint x: 706, endPoint y: 85, distance: 357.1
click at [710, 77] on video at bounding box center [392, 392] width 784 height 704
click at [644, 546] on video at bounding box center [392, 392] width 784 height 704
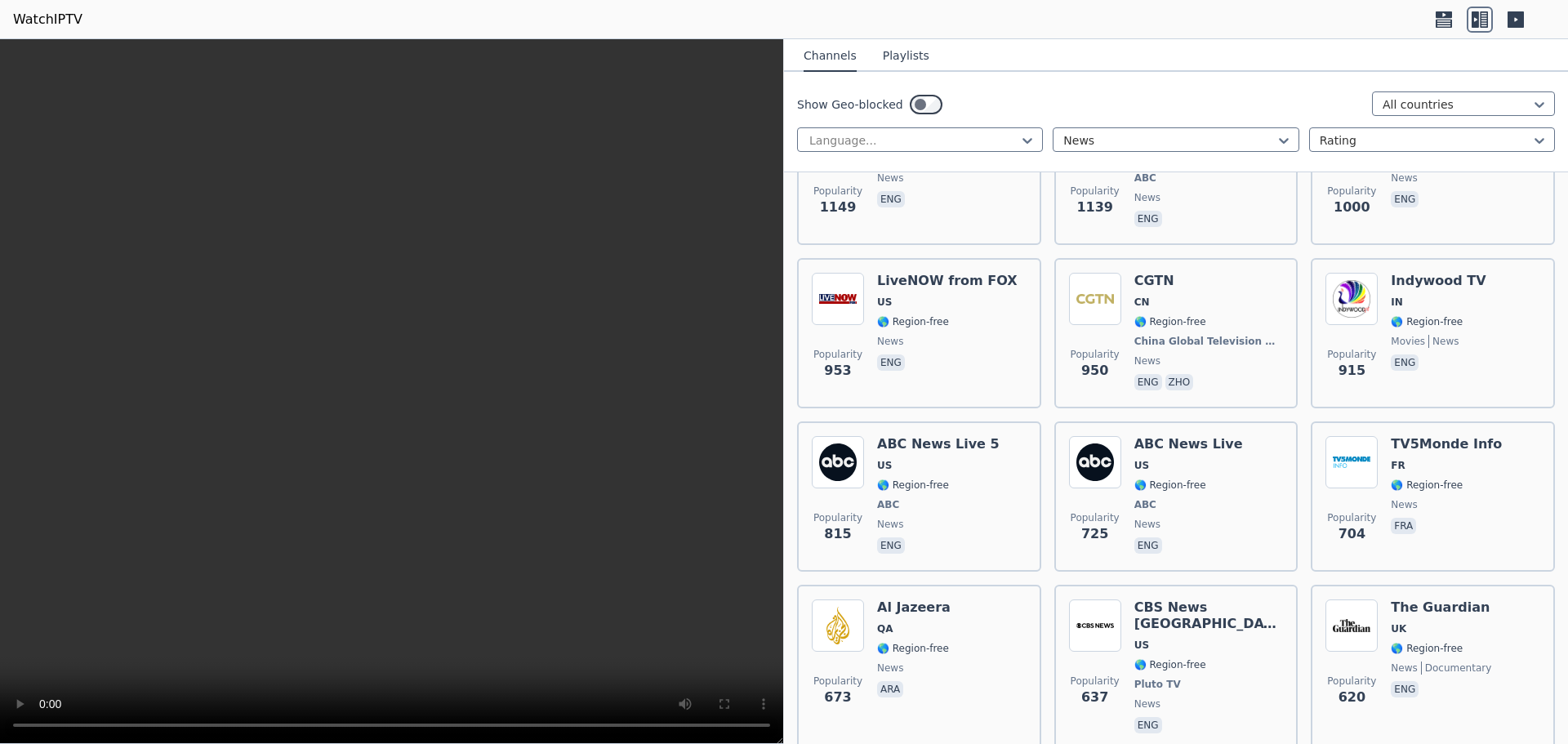
scroll to position [0, 0]
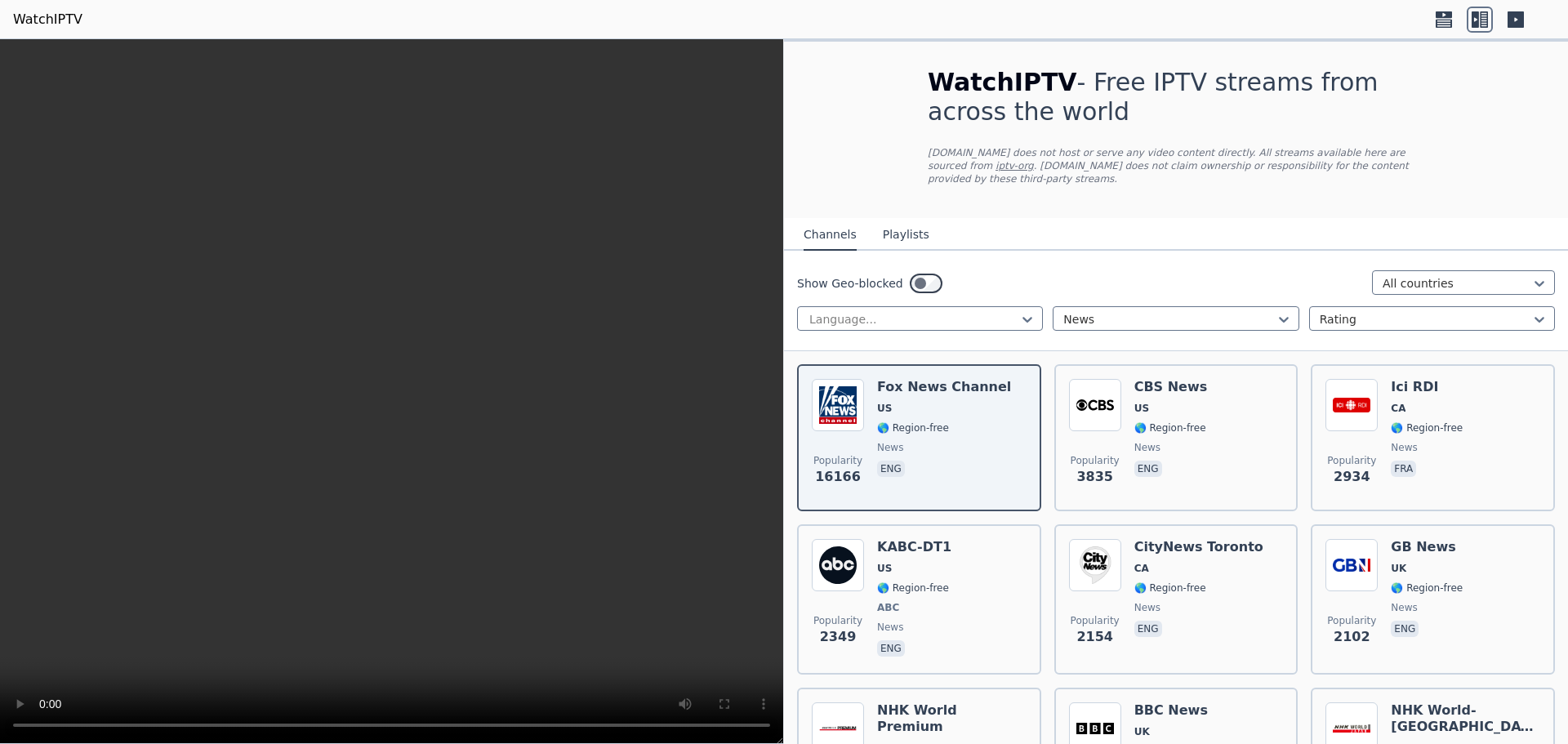
click at [535, 539] on video at bounding box center [392, 392] width 784 height 704
click at [422, 559] on video at bounding box center [392, 392] width 784 height 704
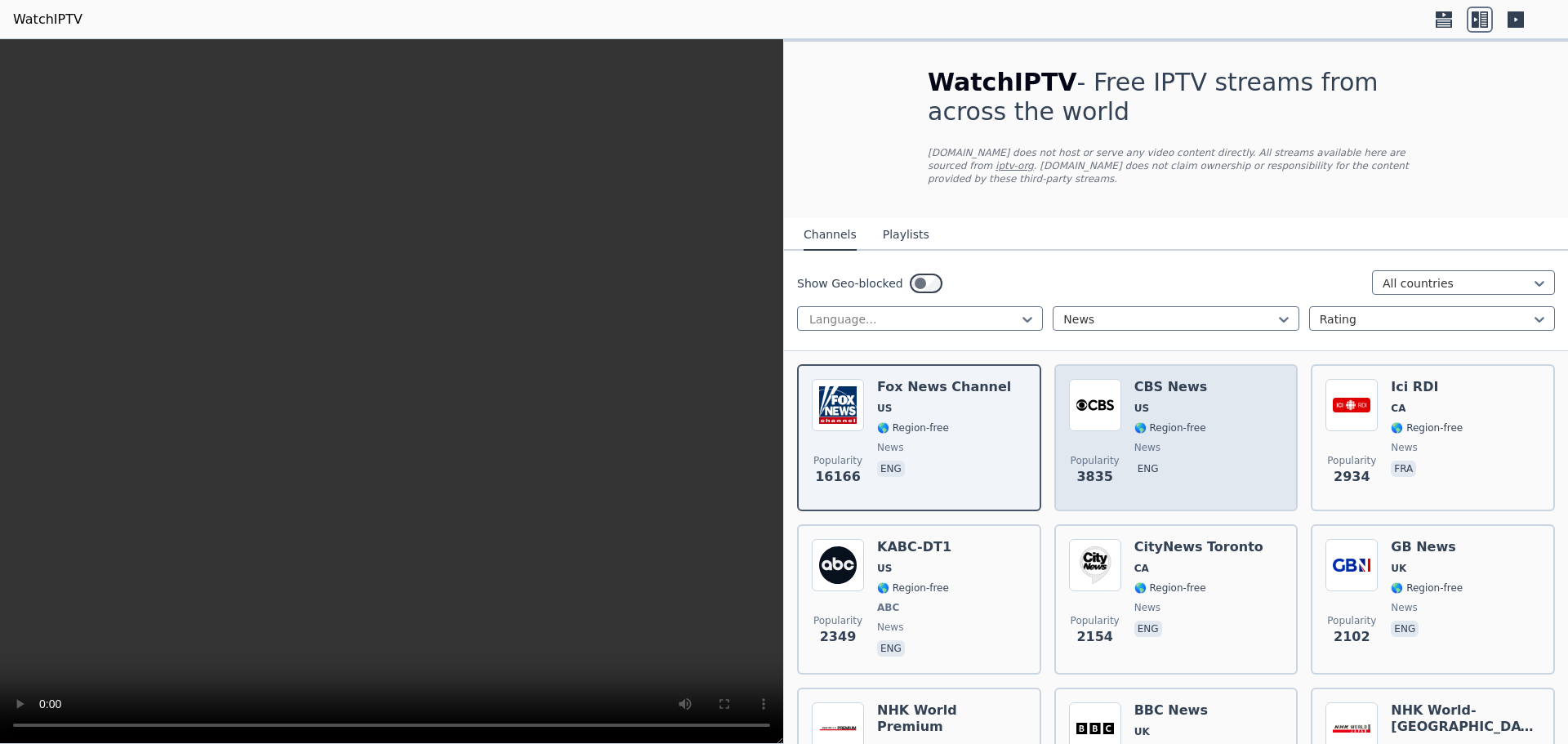
click at [1134, 402] on div "CBS News US 🌎 Region-free news eng" at bounding box center [1170, 438] width 74 height 118
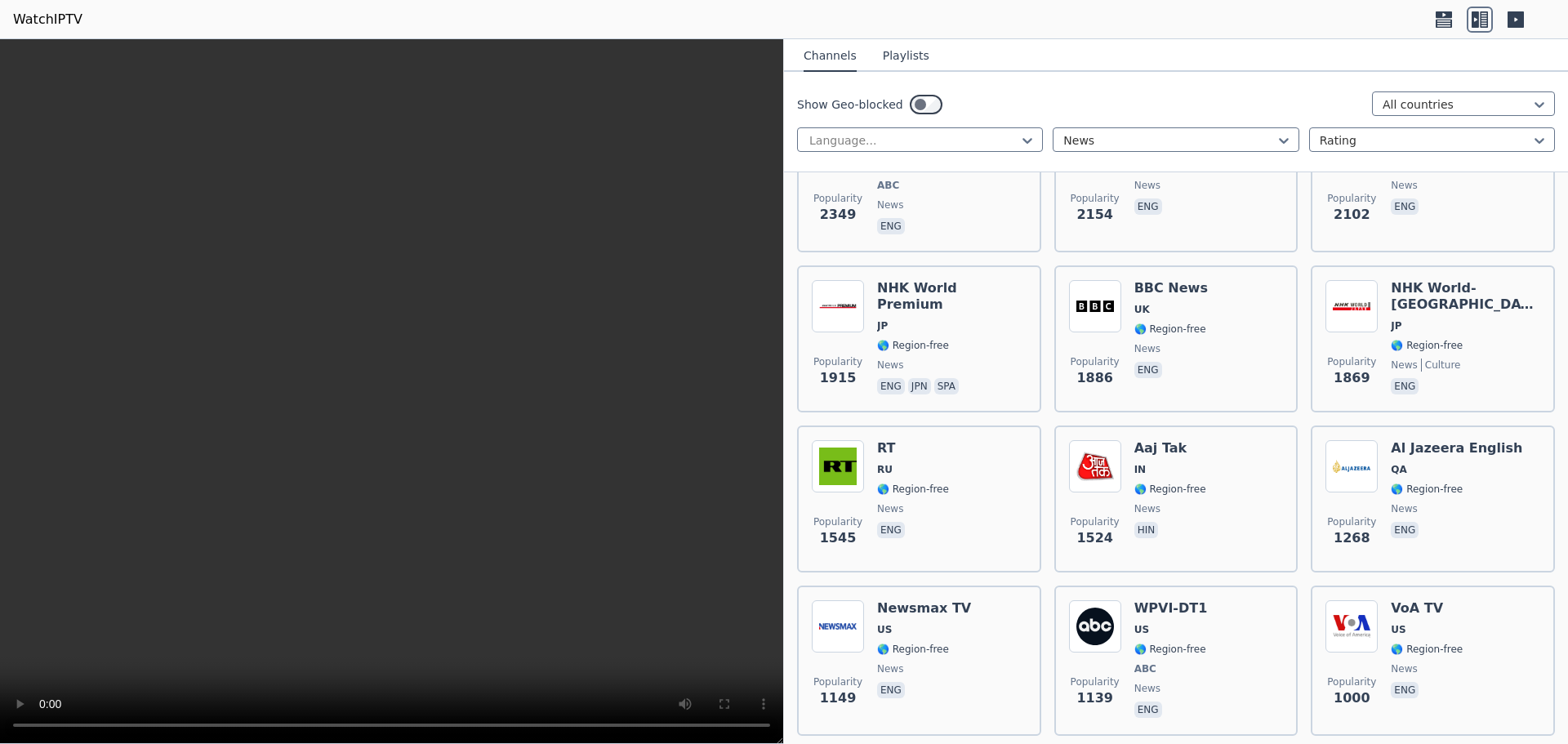
scroll to position [457, 0]
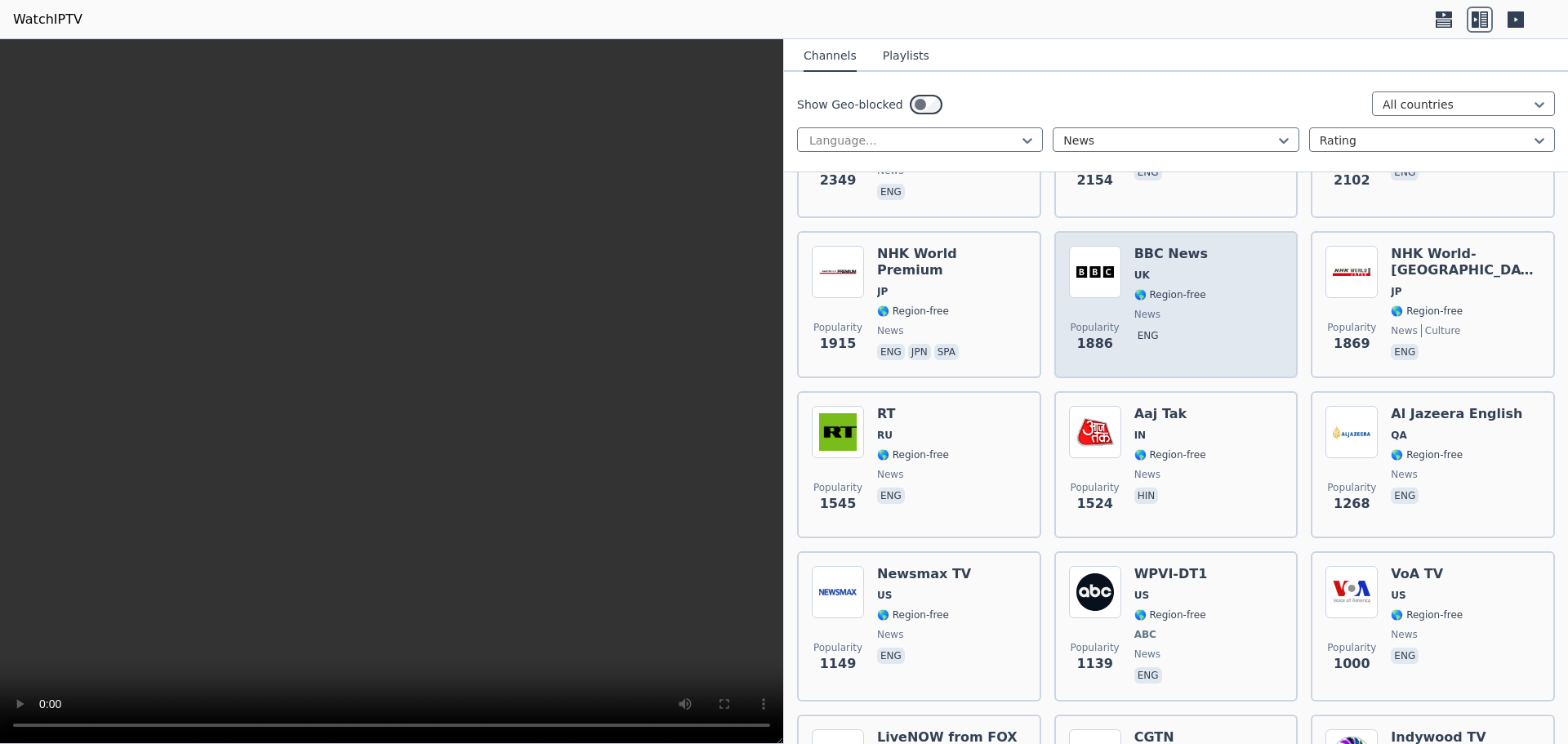
click at [1154, 288] on span "🌎 Region-free" at bounding box center [1169, 295] width 72 height 14
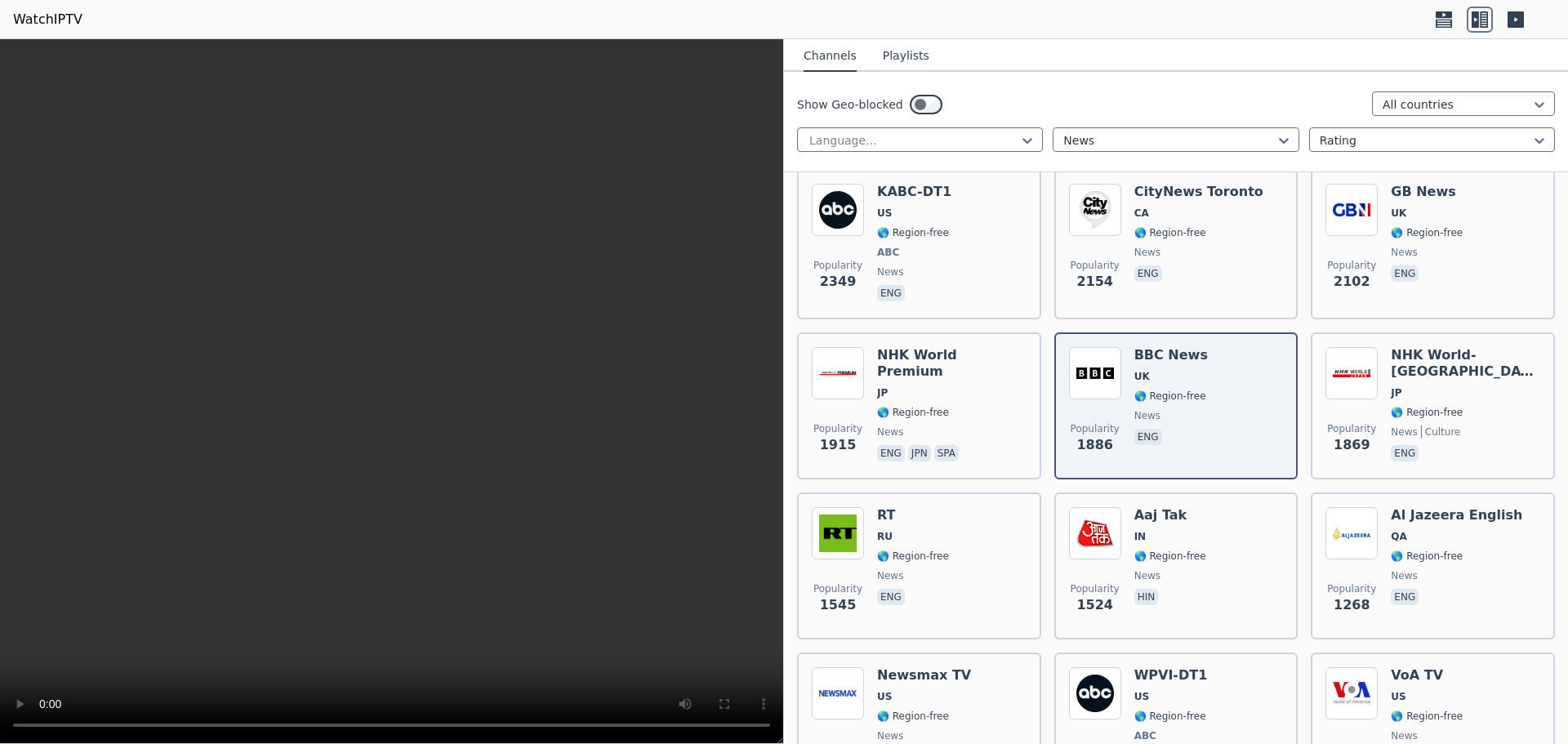
scroll to position [0, 0]
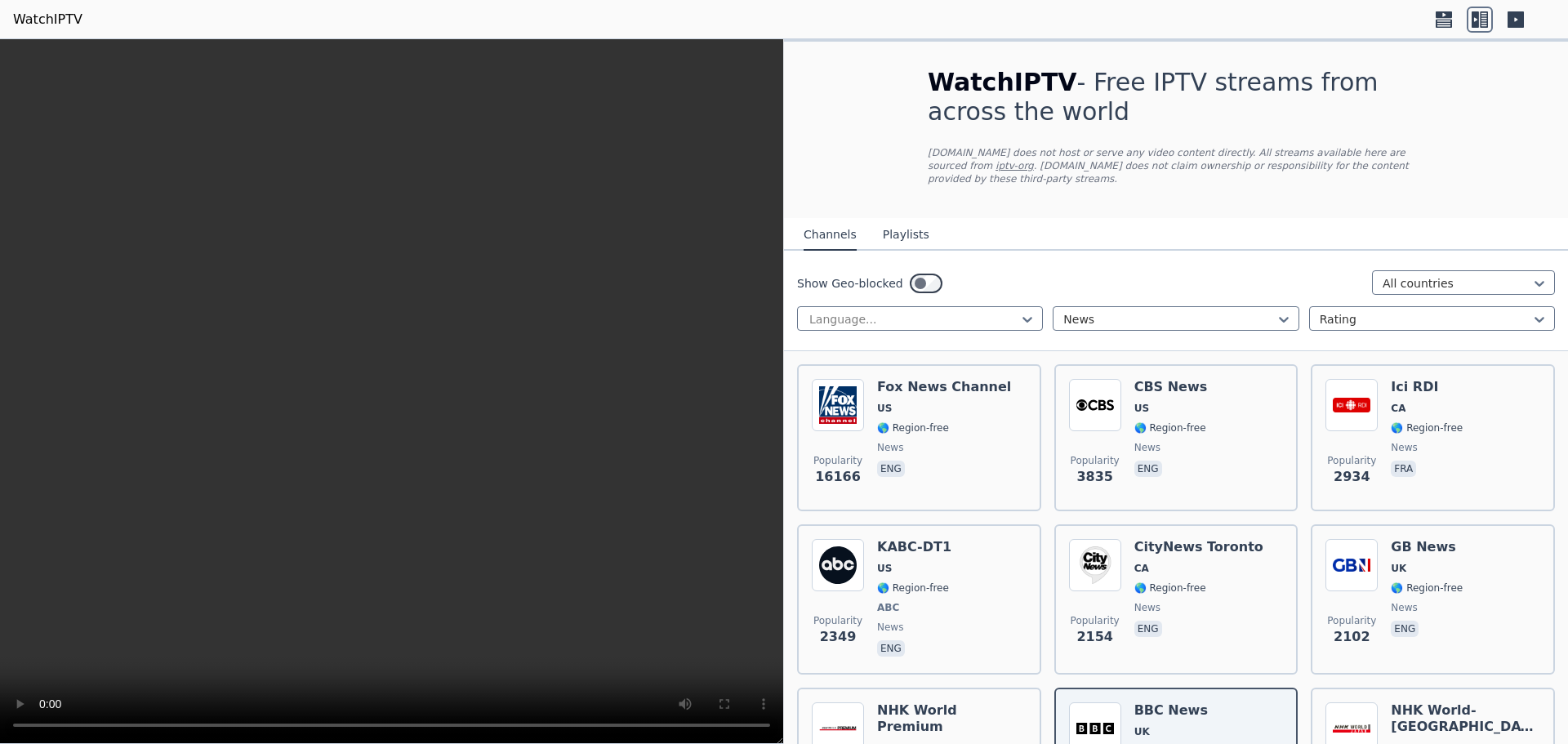
click at [1156, 329] on div "Show Geo-blocked All countries Language... News Rating" at bounding box center [1175, 301] width 784 height 101
click at [1151, 313] on div at bounding box center [1169, 319] width 212 height 16
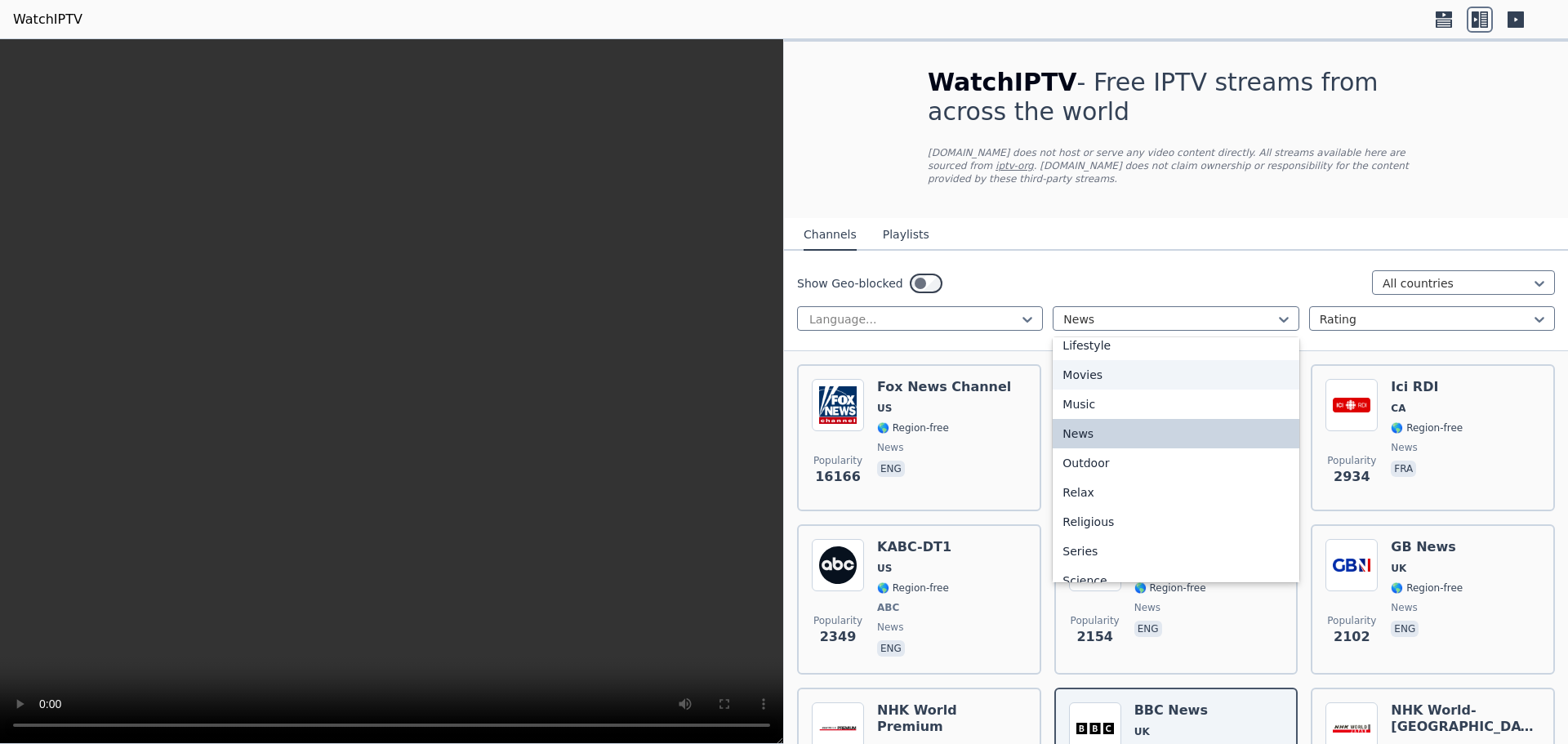
scroll to position [431, 0]
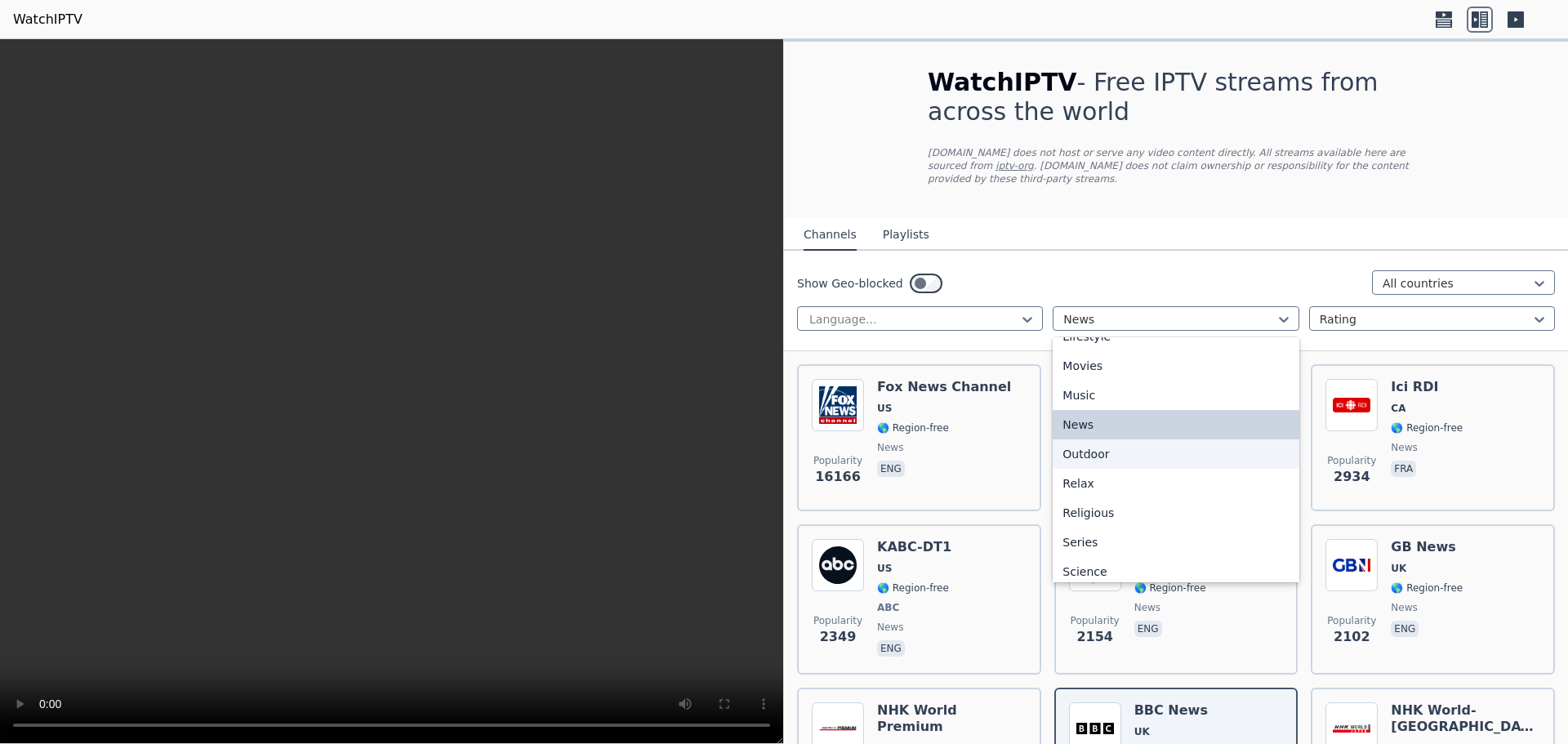
click at [1161, 443] on div "Outdoor" at bounding box center [1175, 454] width 246 height 29
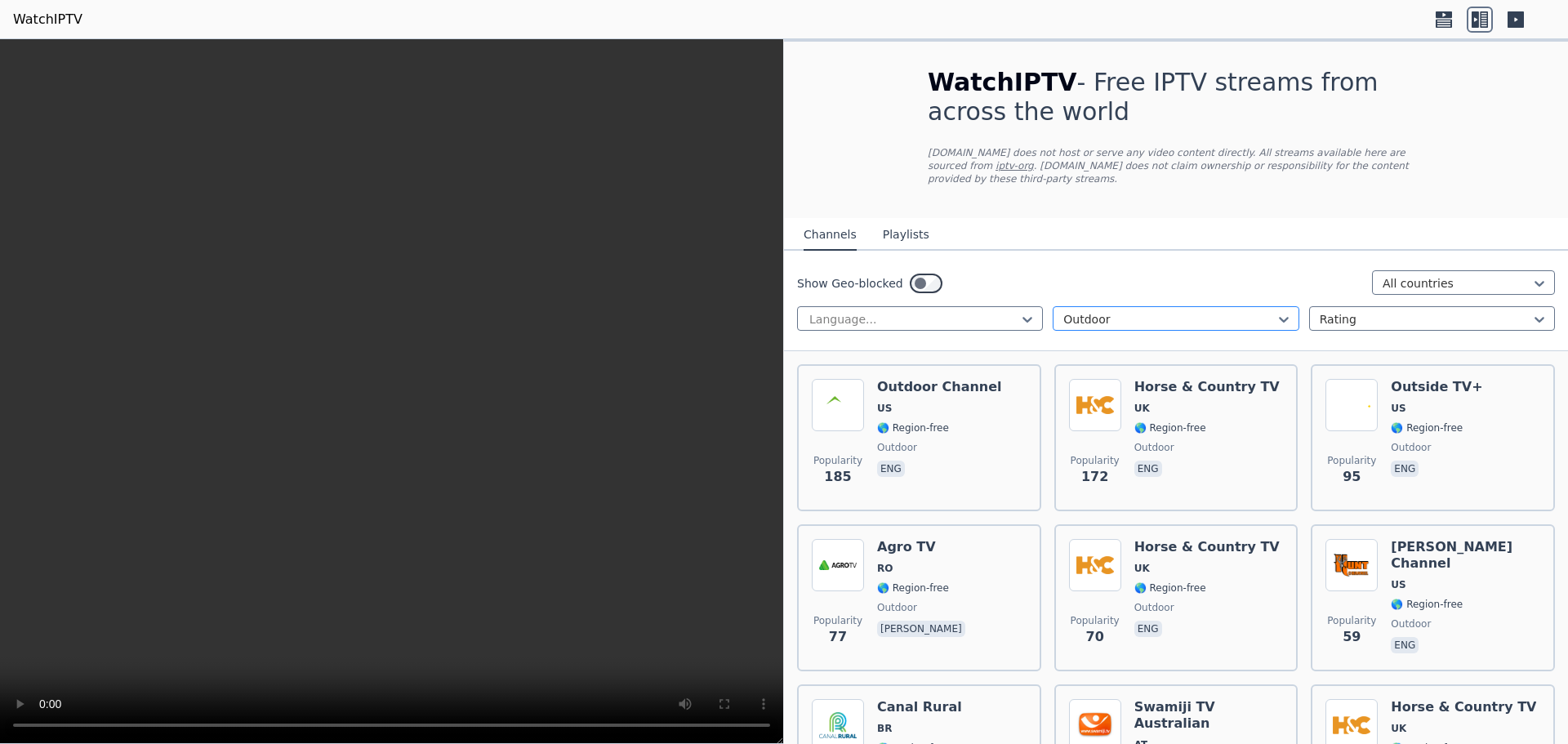
click at [1175, 312] on div at bounding box center [1169, 319] width 212 height 16
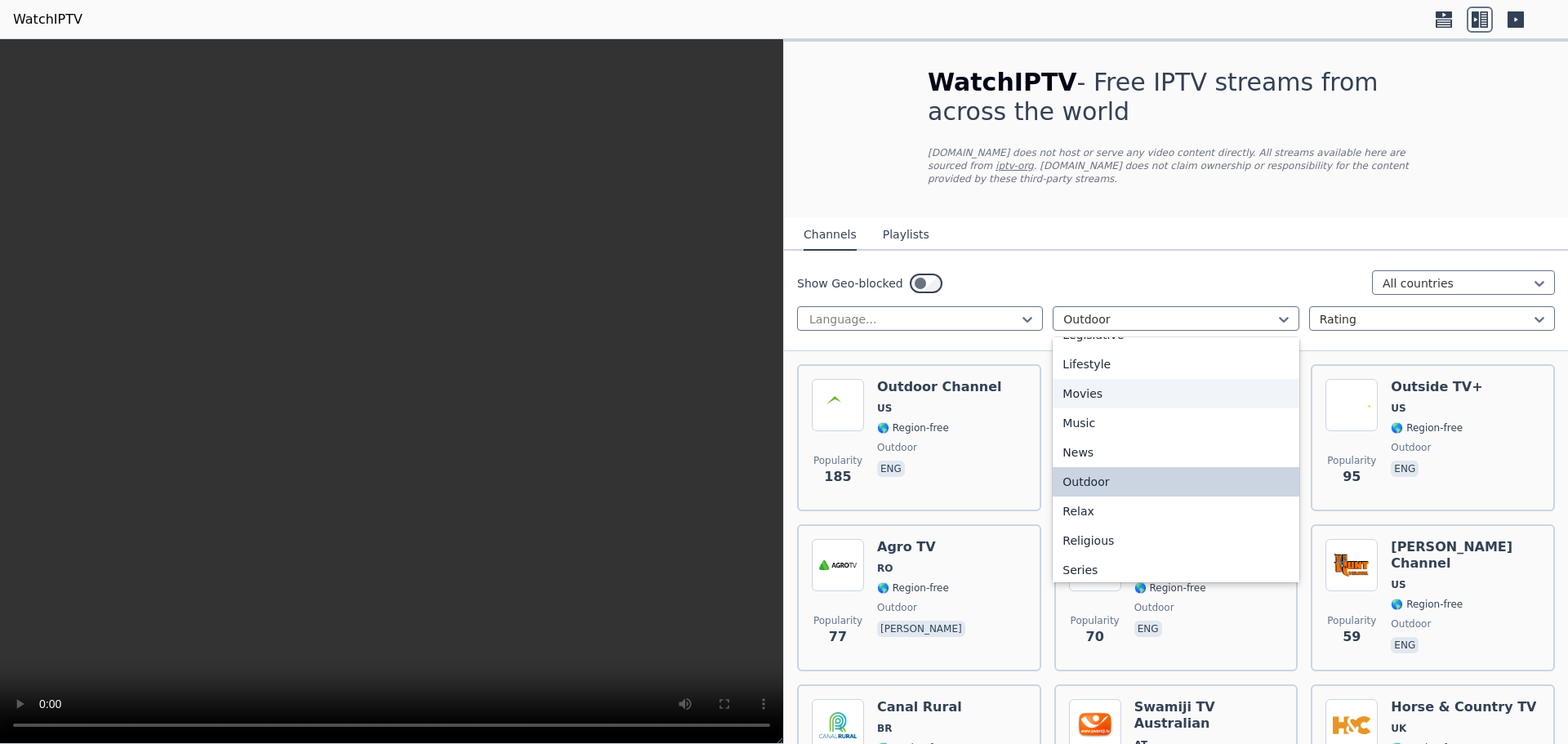
scroll to position [460, 0]
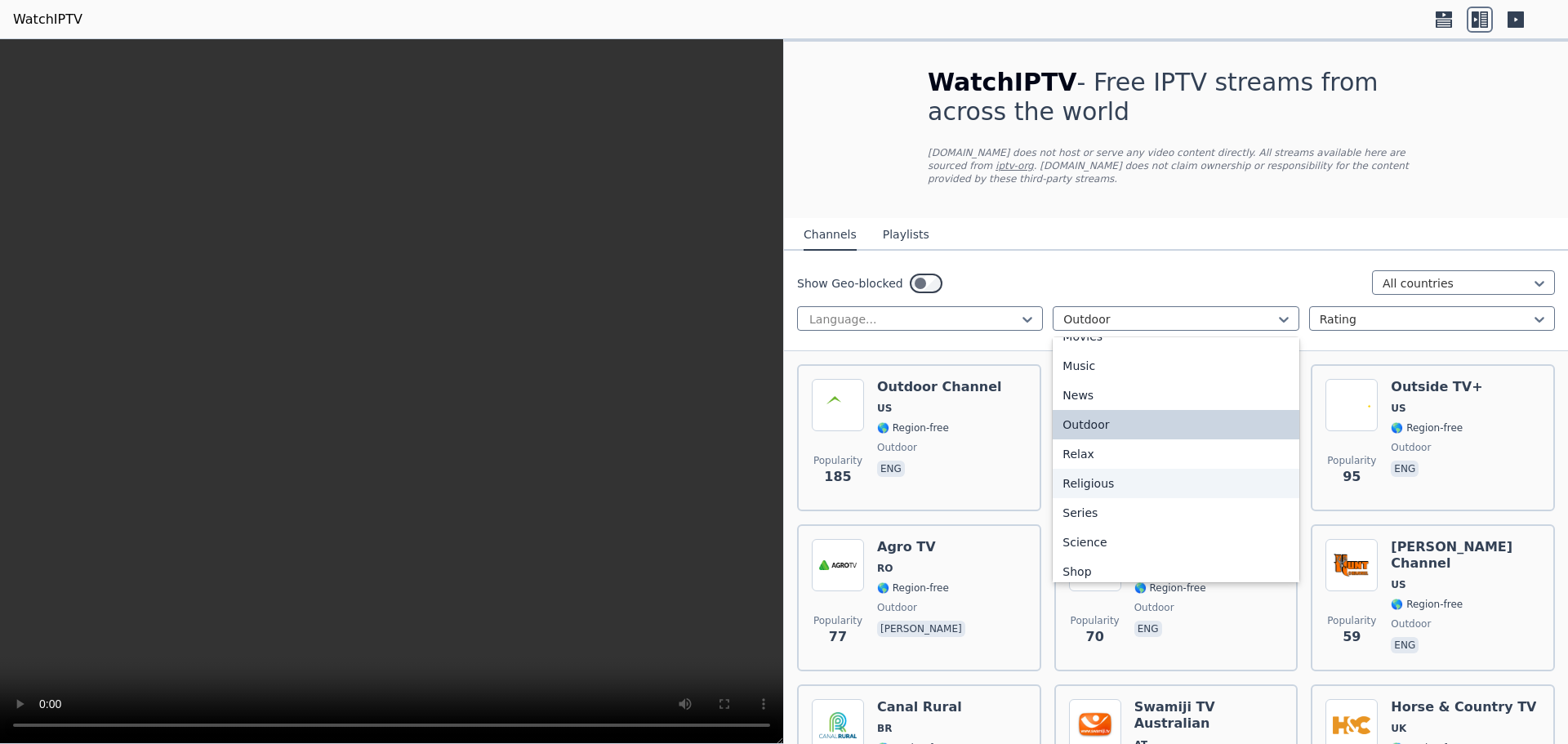
click at [1157, 469] on div "Religious" at bounding box center [1175, 484] width 246 height 29
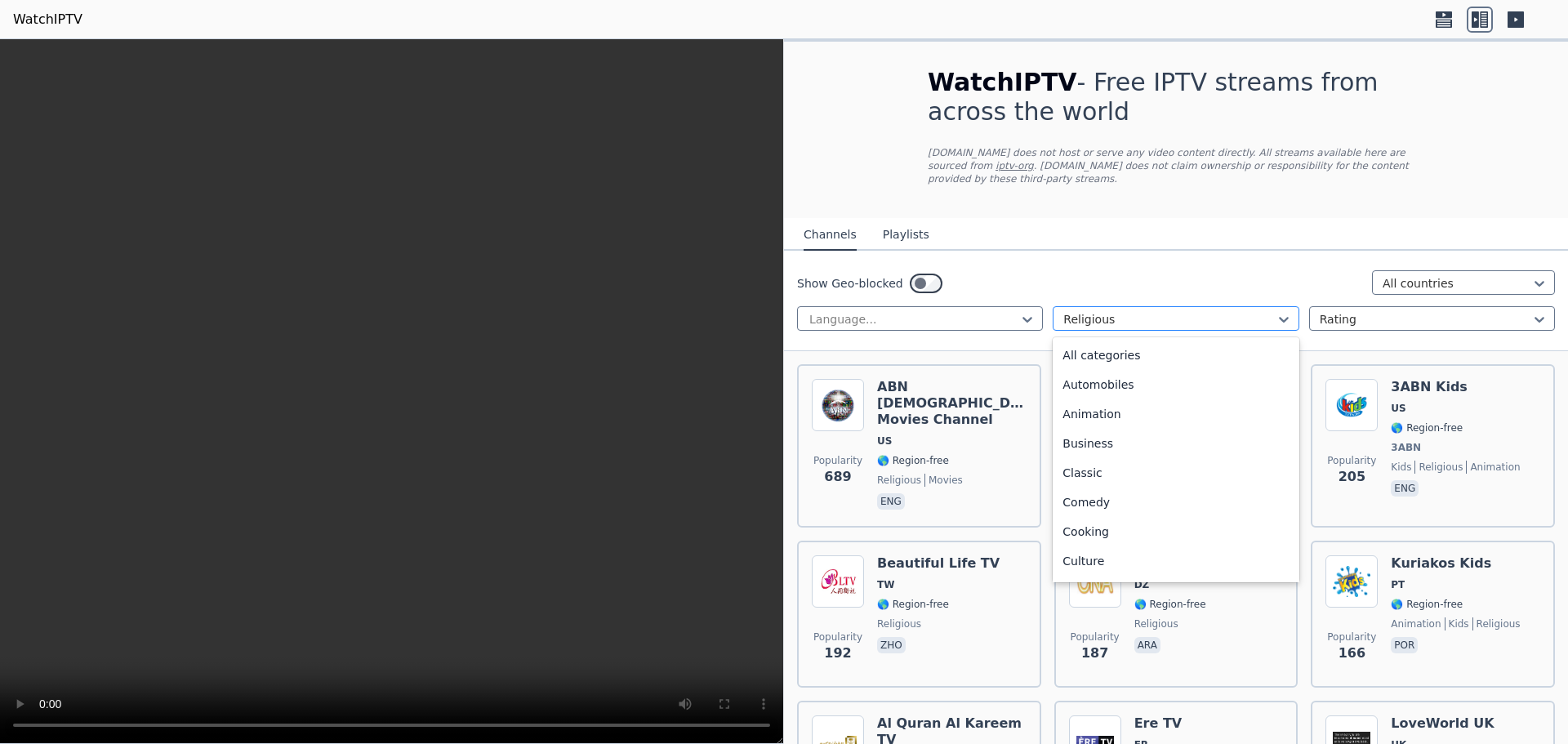
click at [1204, 312] on div at bounding box center [1169, 319] width 212 height 16
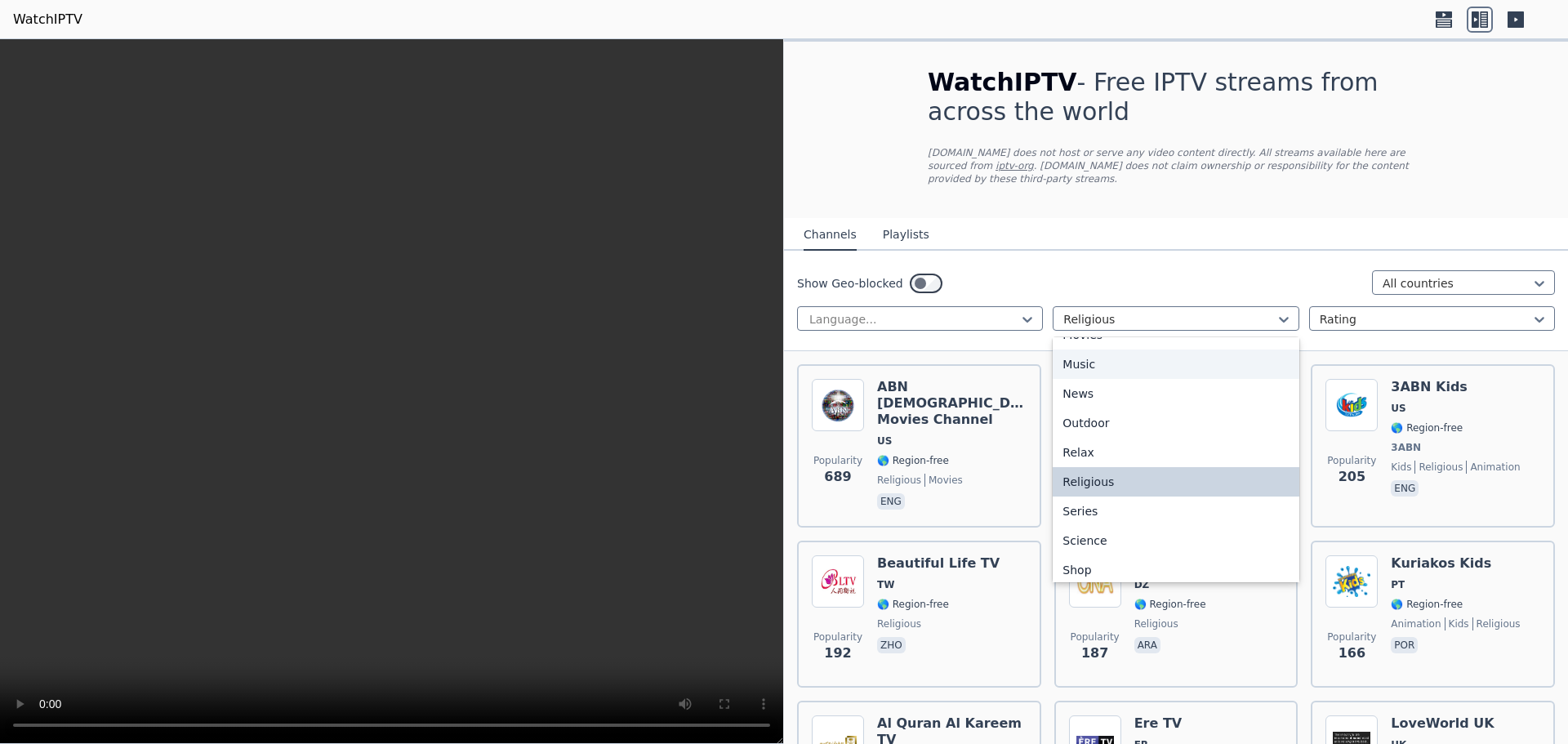
scroll to position [507, 0]
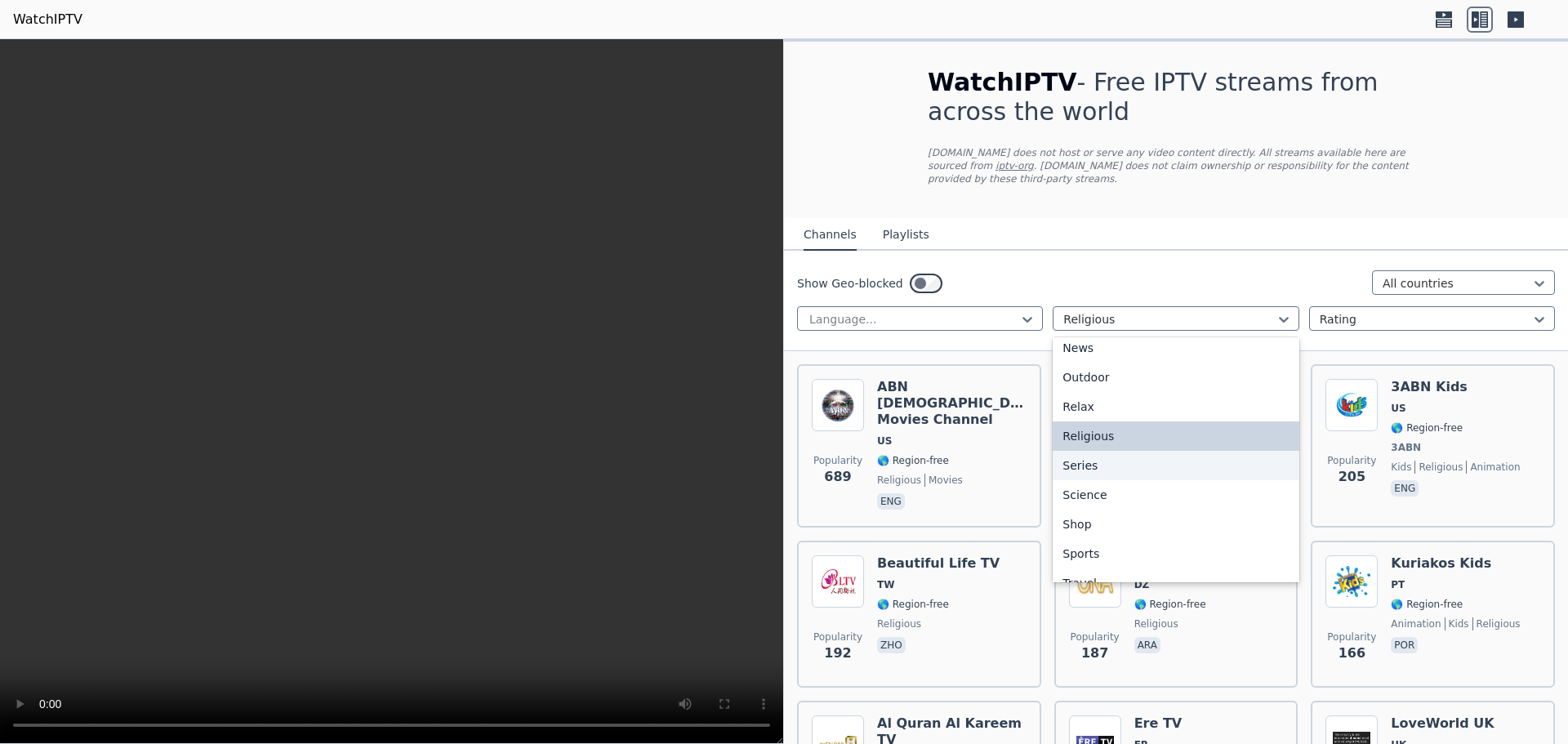
click at [1187, 462] on div "Series" at bounding box center [1175, 465] width 246 height 29
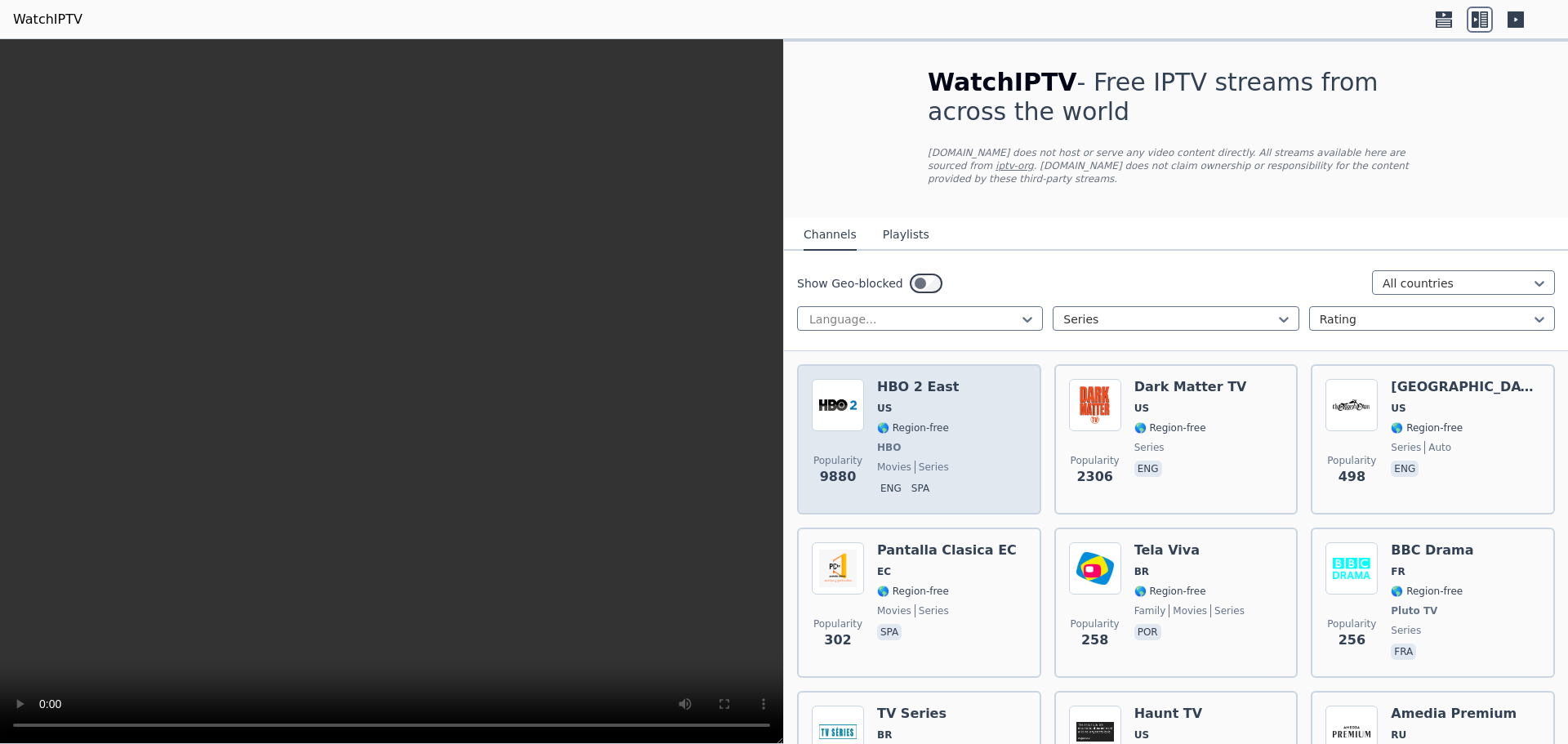
click at [952, 432] on div "Popularity 9880 HBO 2 East US 🌎 Region-free HBO movies series eng spa" at bounding box center [919, 439] width 215 height 121
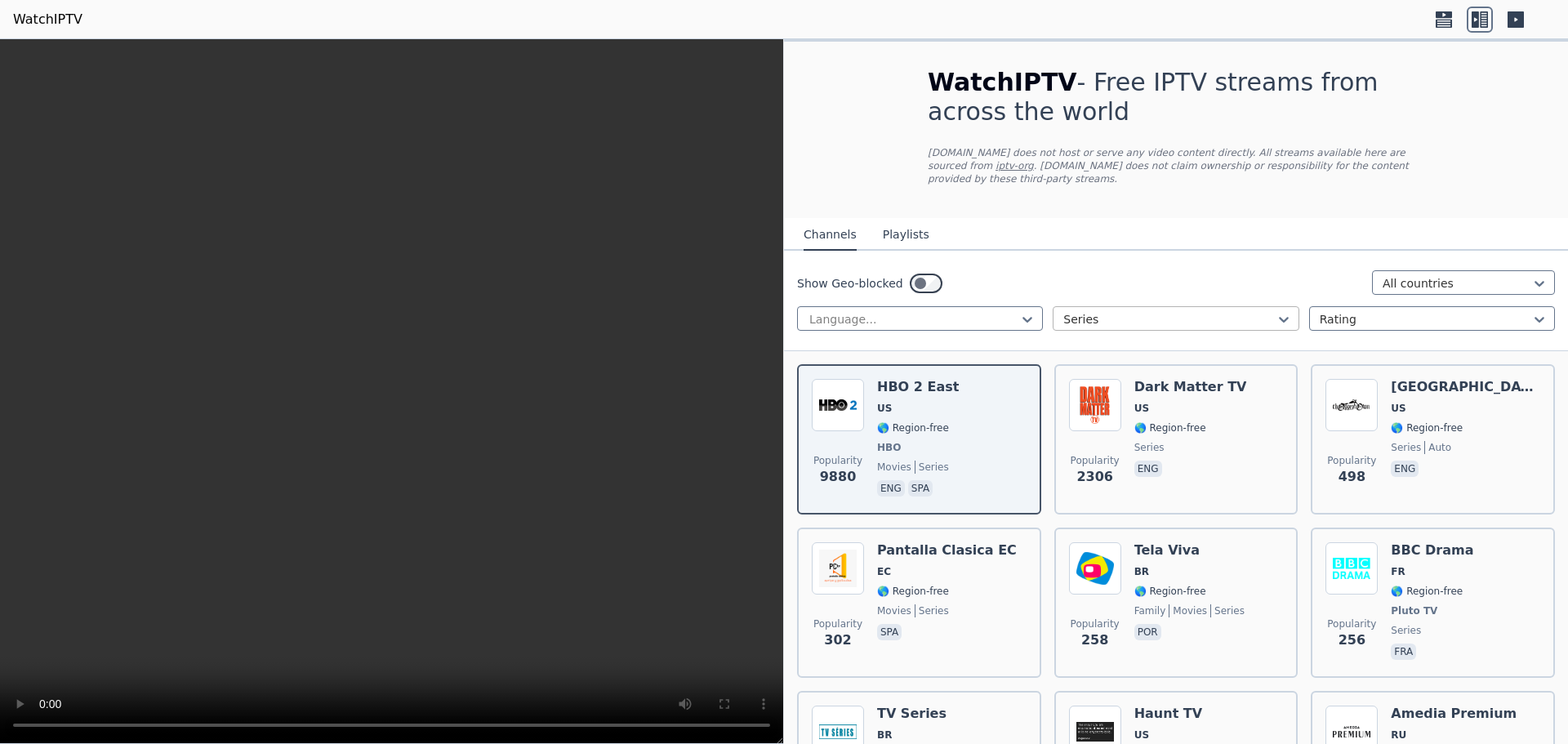
click at [1150, 312] on div at bounding box center [1169, 319] width 212 height 16
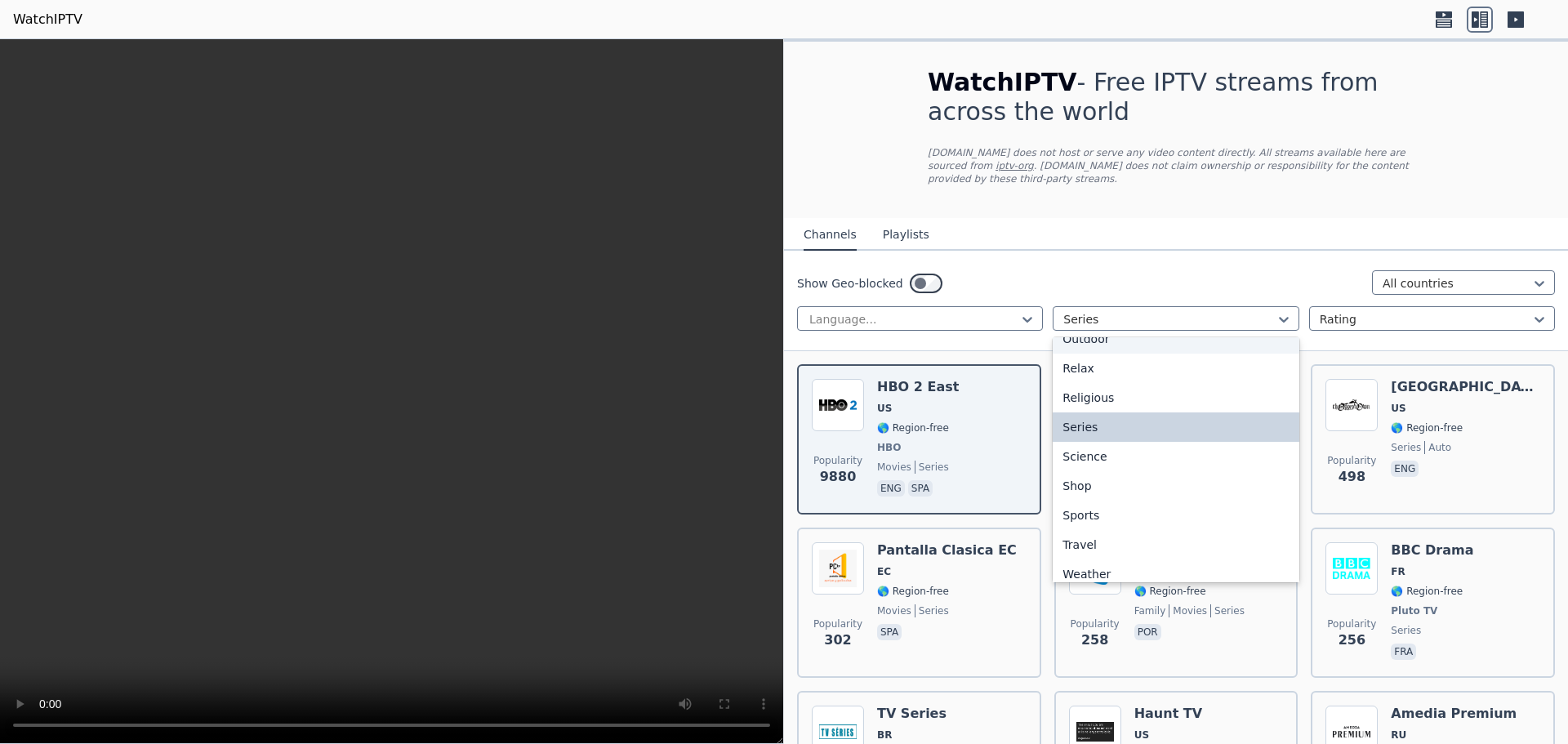
scroll to position [555, 0]
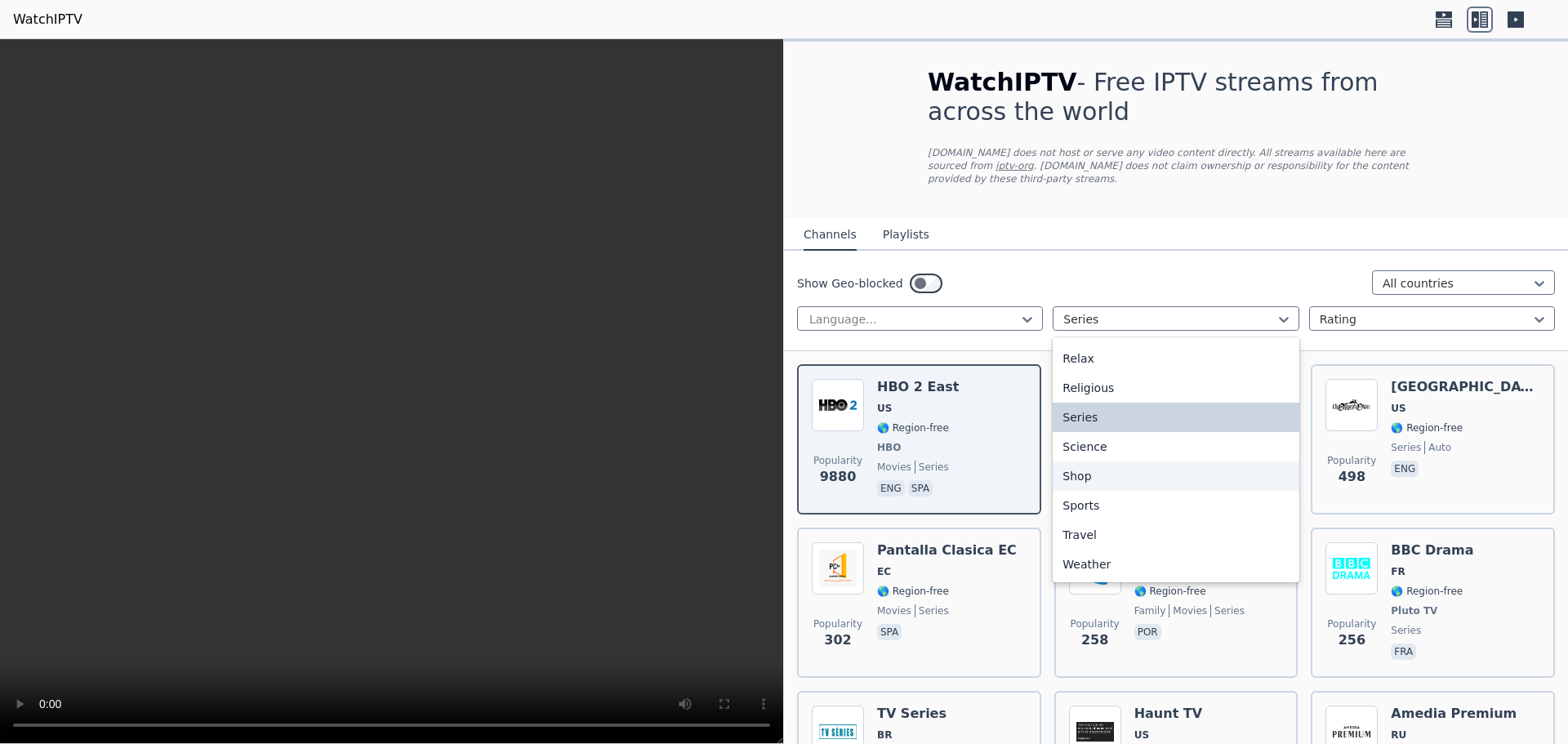
click at [1137, 461] on div "Shop" at bounding box center [1175, 476] width 246 height 29
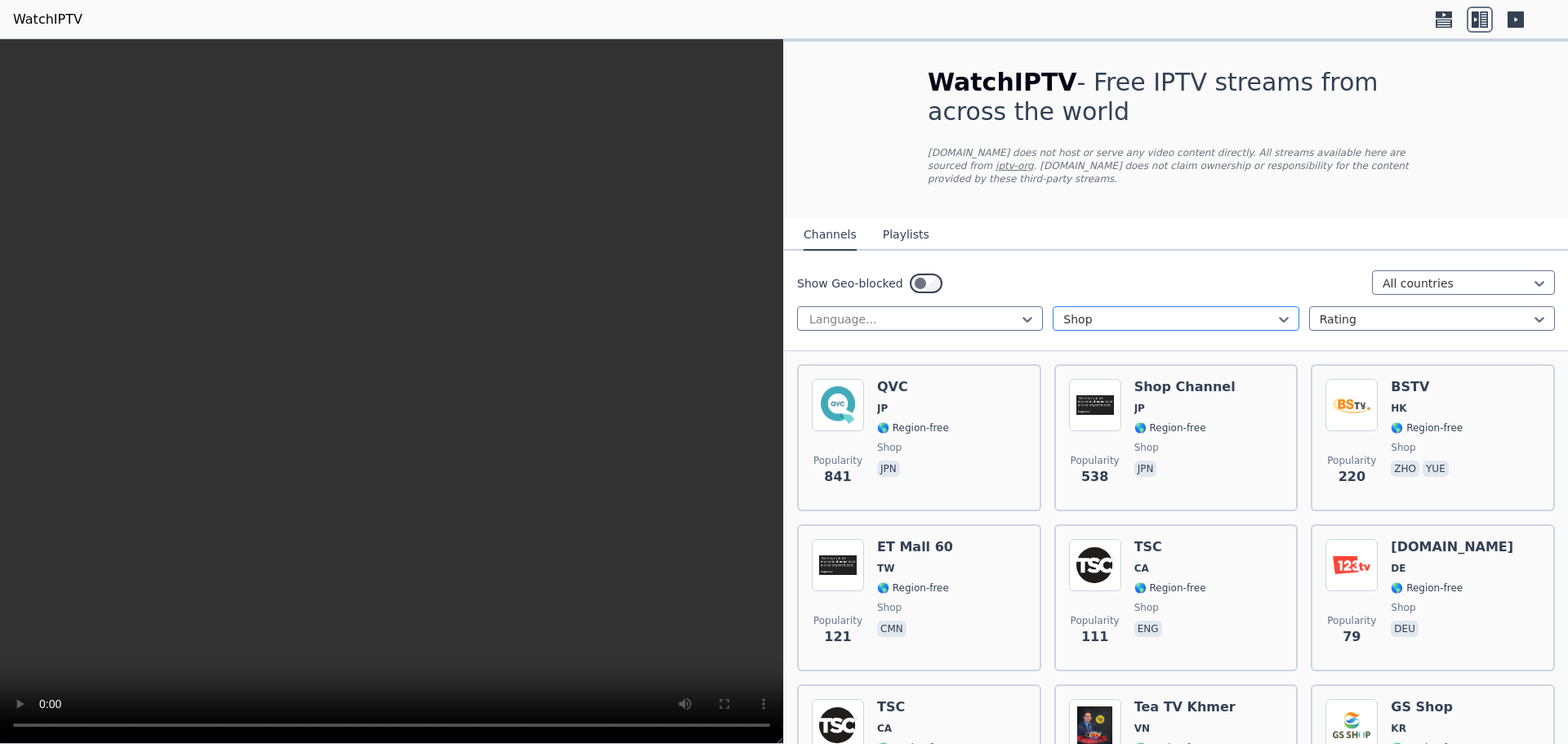
click at [1178, 312] on div at bounding box center [1169, 319] width 212 height 16
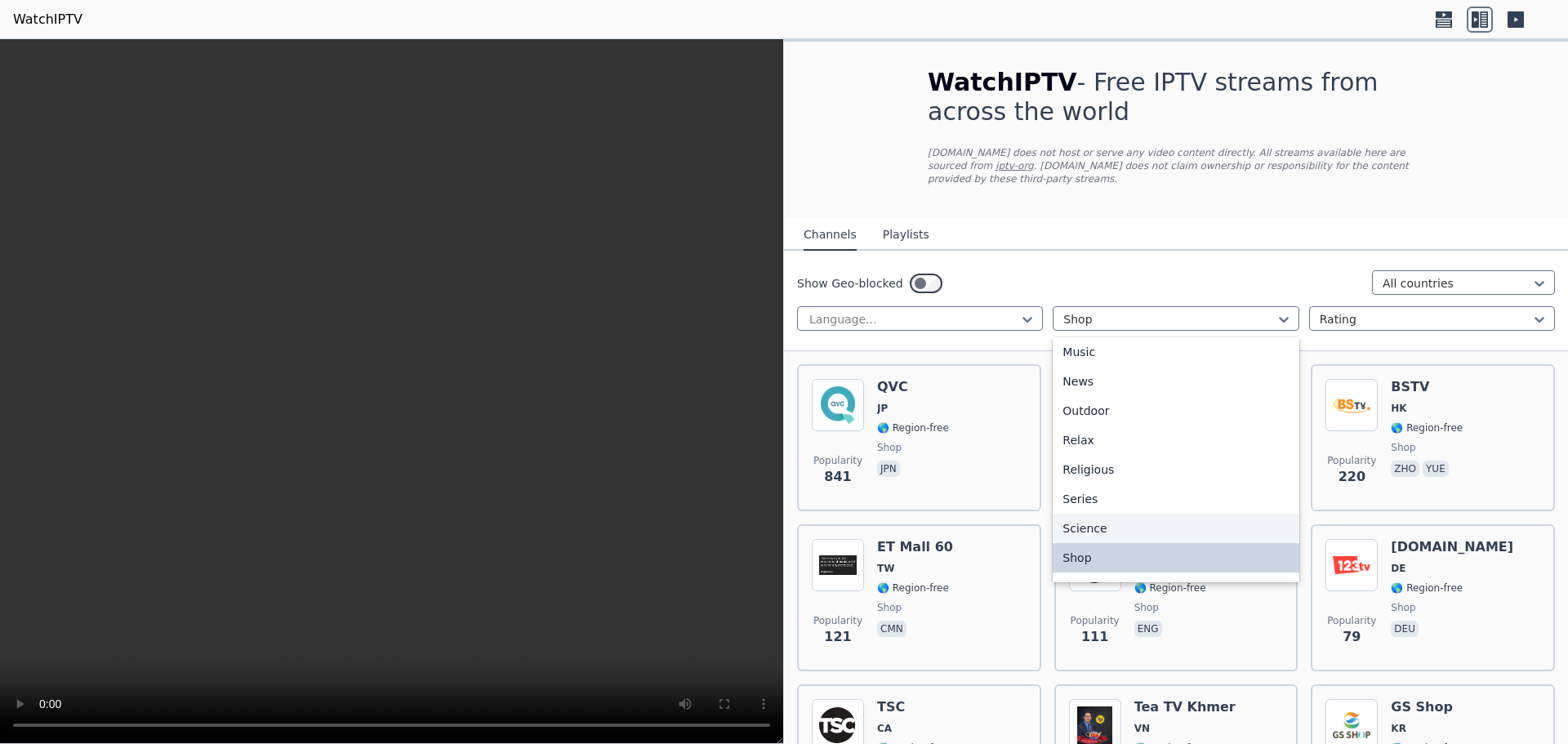
scroll to position [555, 0]
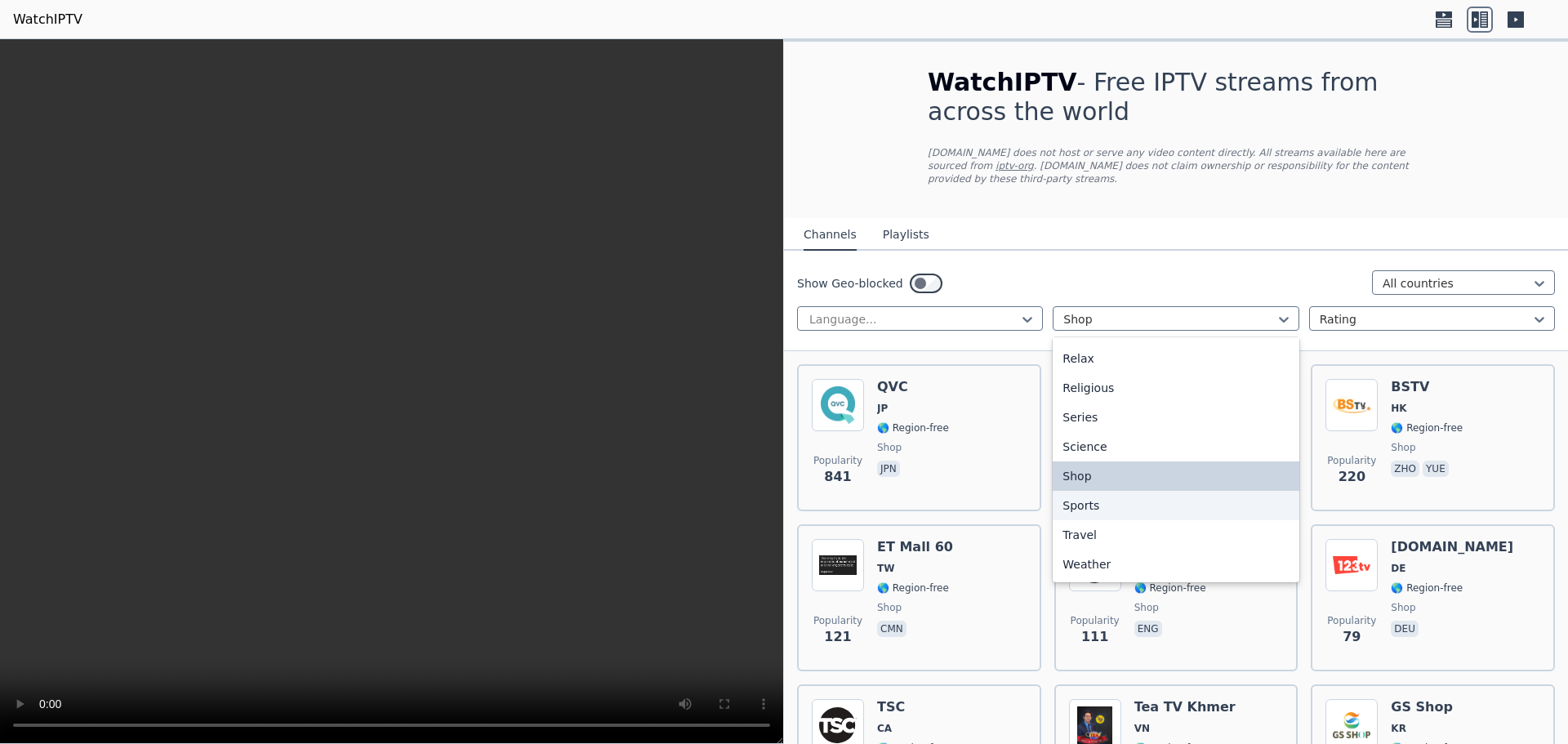
click at [1153, 491] on div "Sports" at bounding box center [1175, 505] width 246 height 29
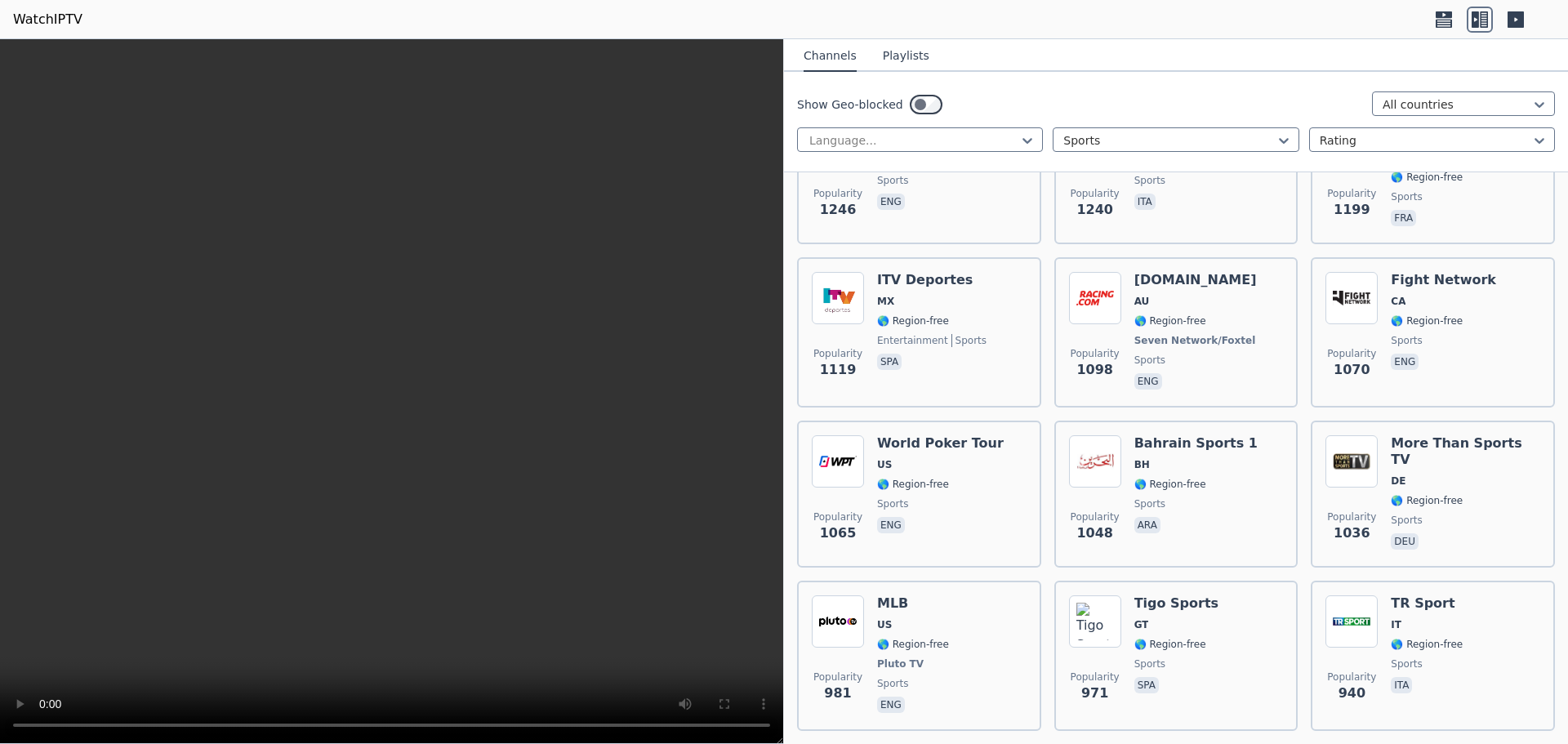
scroll to position [1059, 0]
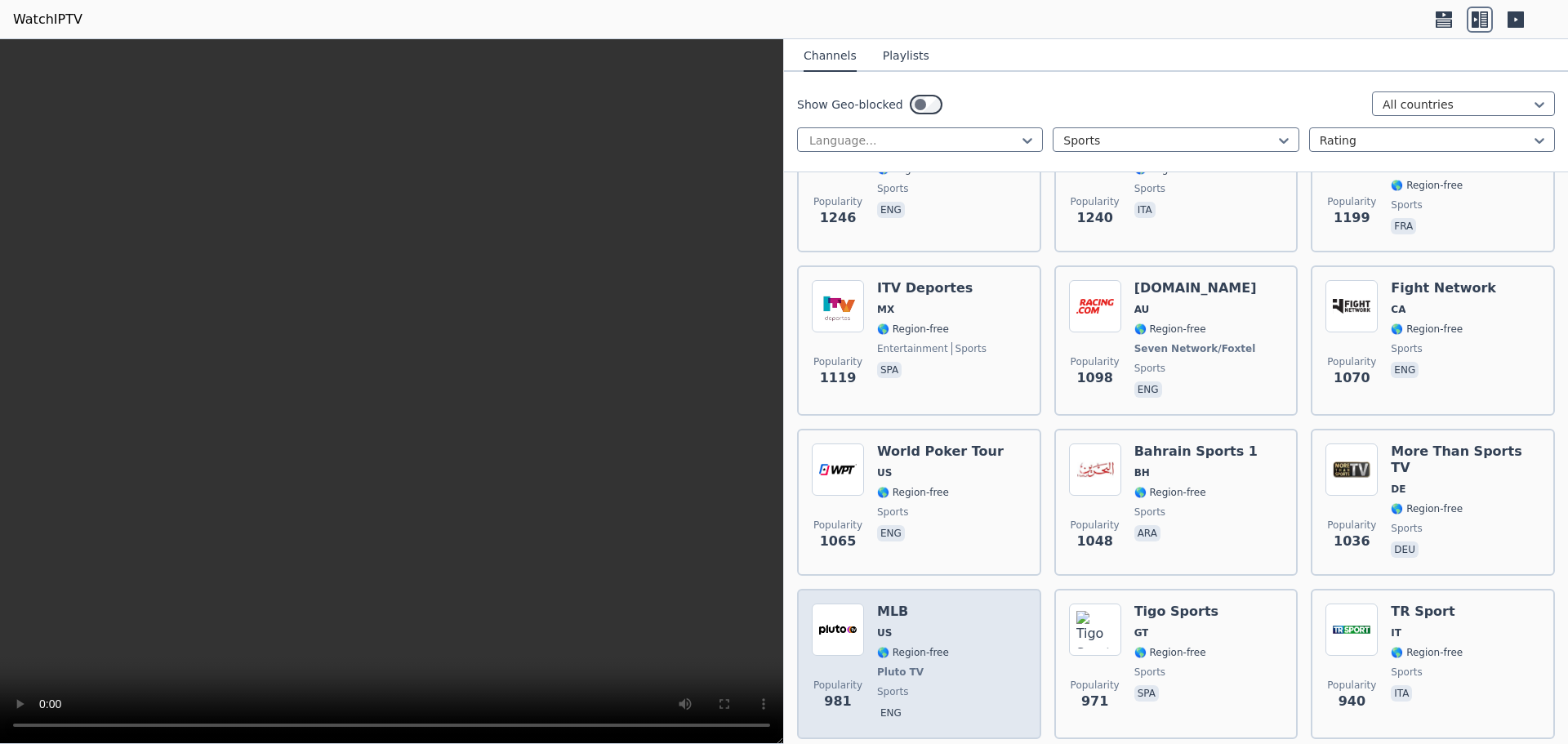
click at [976, 615] on div "Popularity 981 MLB US 🌎 Region-free Pluto TV sports eng" at bounding box center [919, 664] width 215 height 121
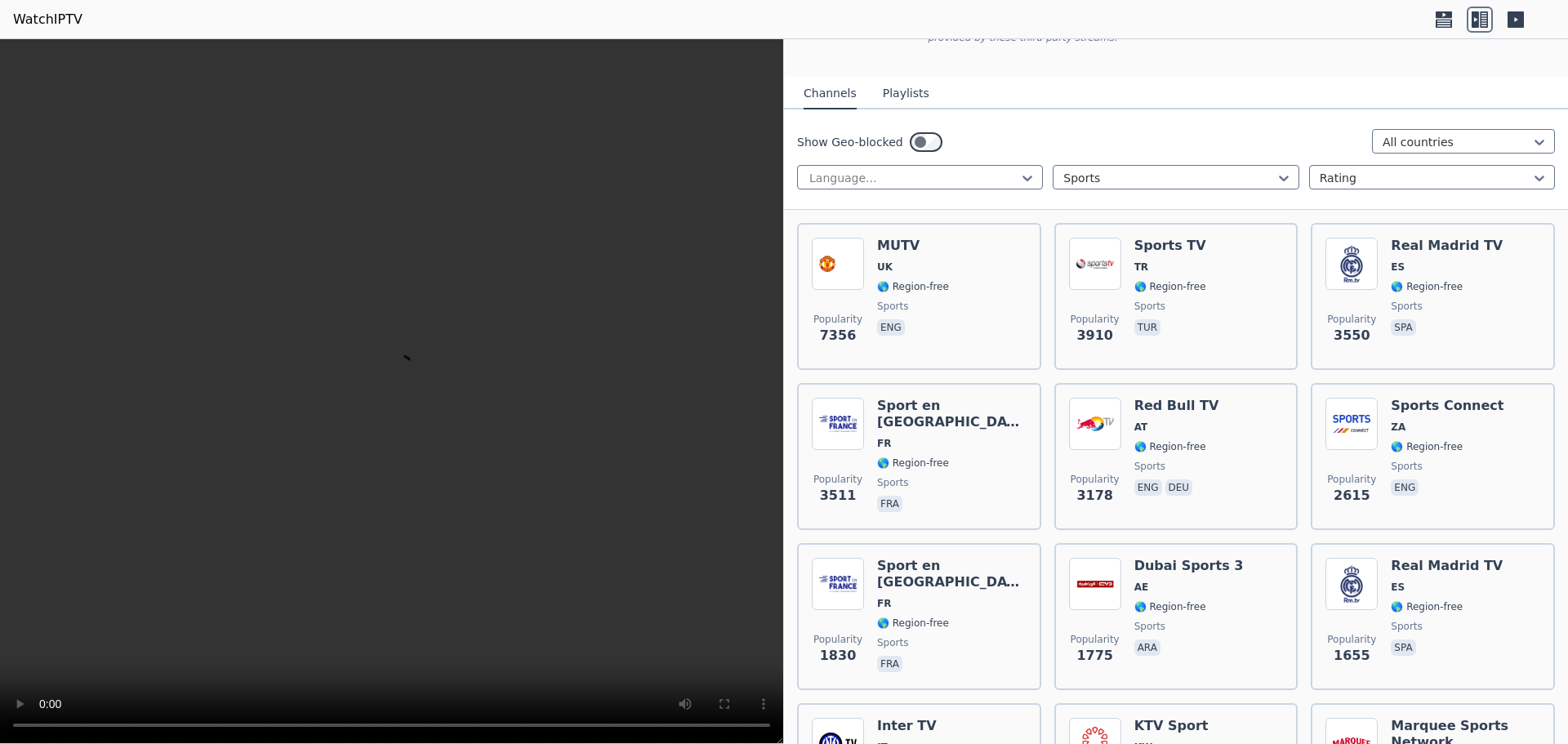
scroll to position [126, 0]
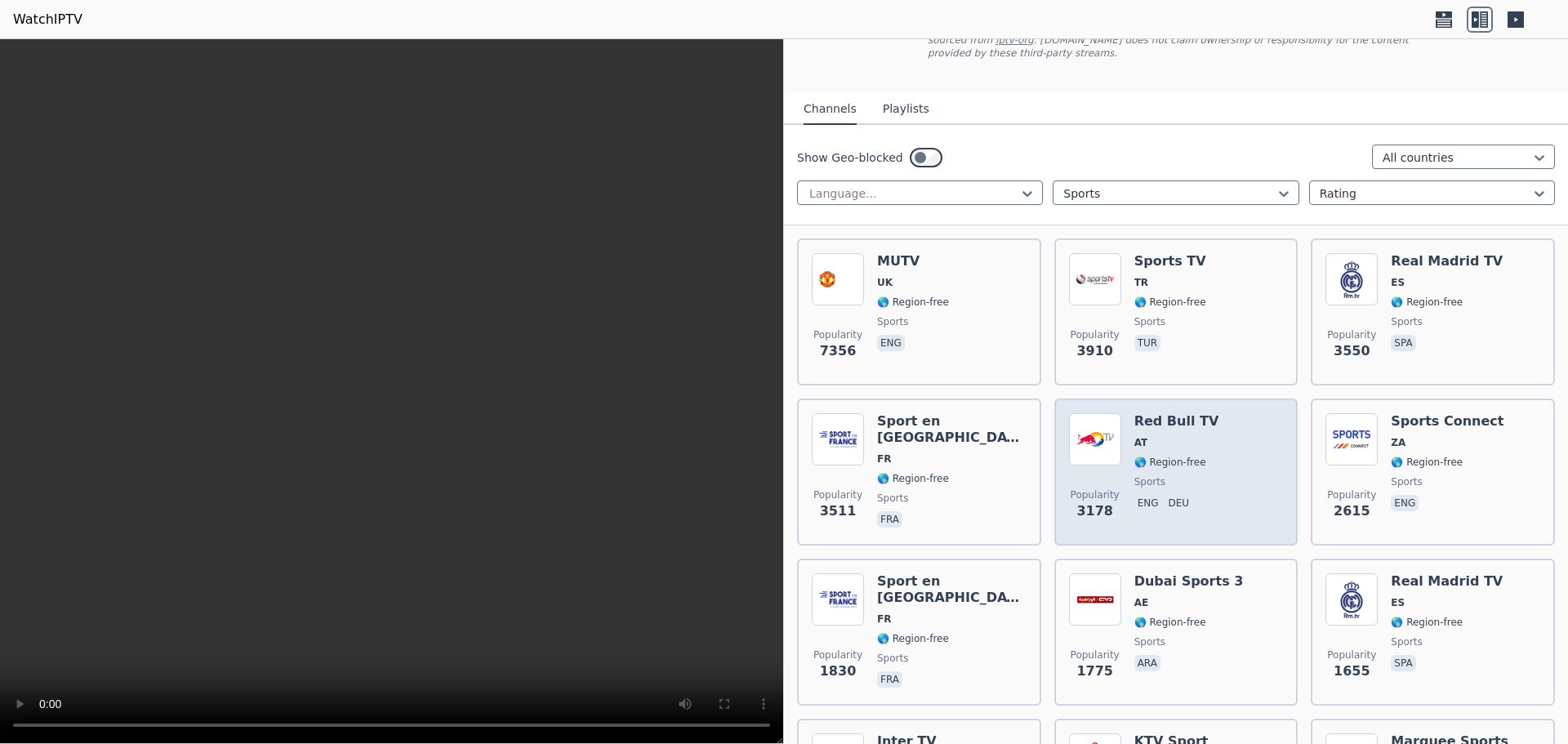
click at [1209, 450] on div "Popularity 3178 Red Bull TV AT 🌎 Region-free sports eng deu" at bounding box center [1176, 472] width 215 height 118
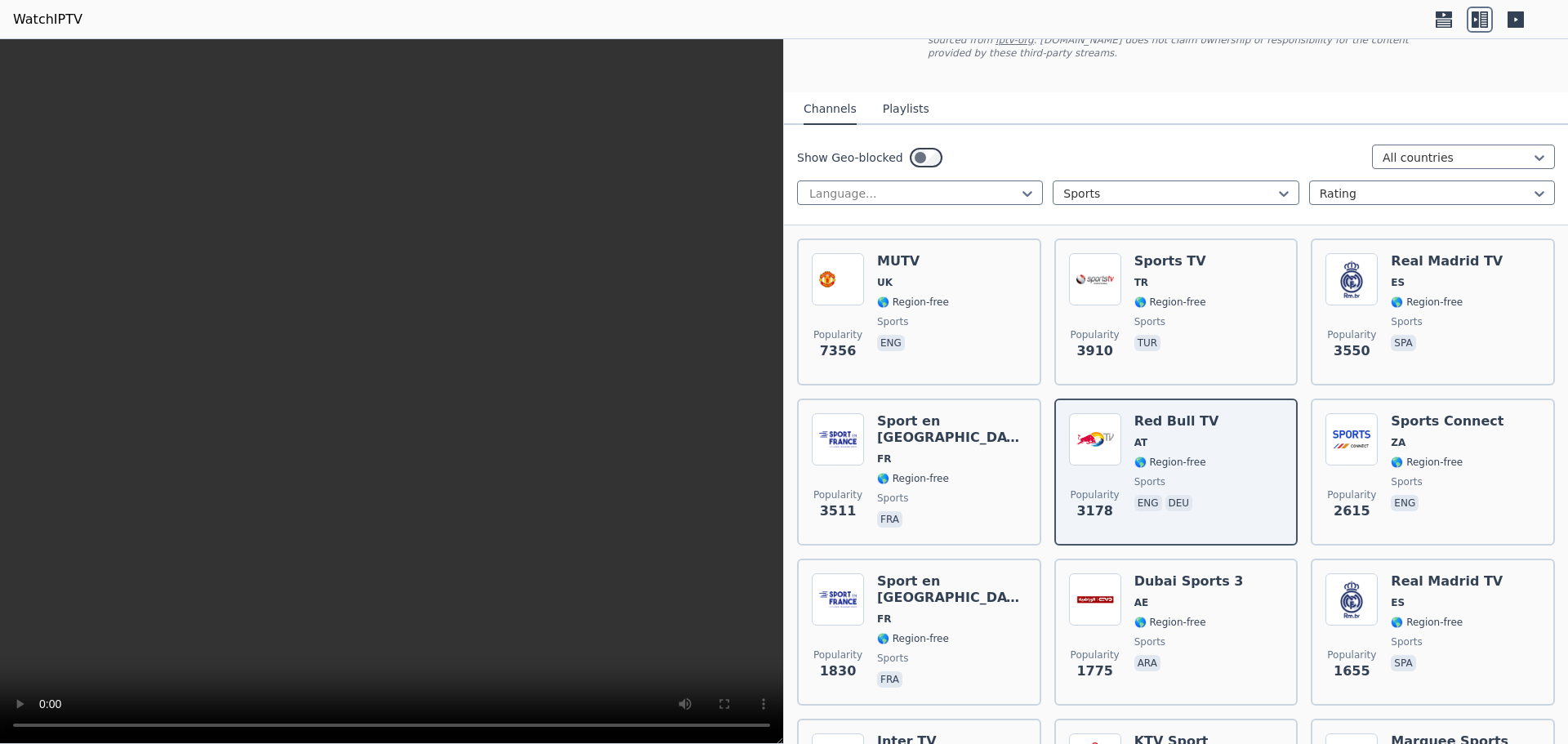
click at [1101, 125] on div "Show Geo-blocked All countries Language... Sports Rating" at bounding box center [1175, 175] width 784 height 101
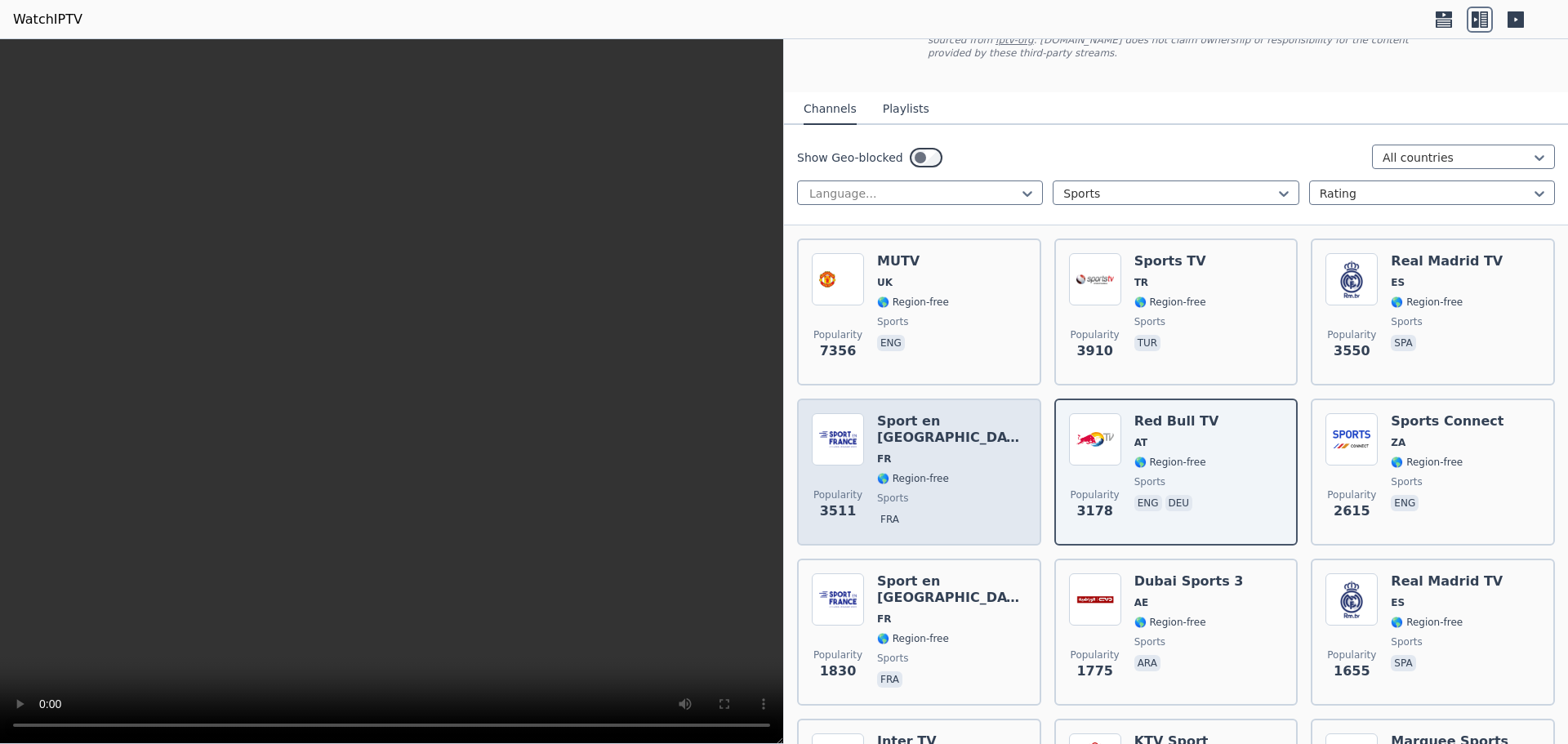
click at [982, 444] on div "Popularity 3511 Sport en [GEOGRAPHIC_DATA] FR 🌎 Region-free sports fra" at bounding box center [919, 472] width 215 height 118
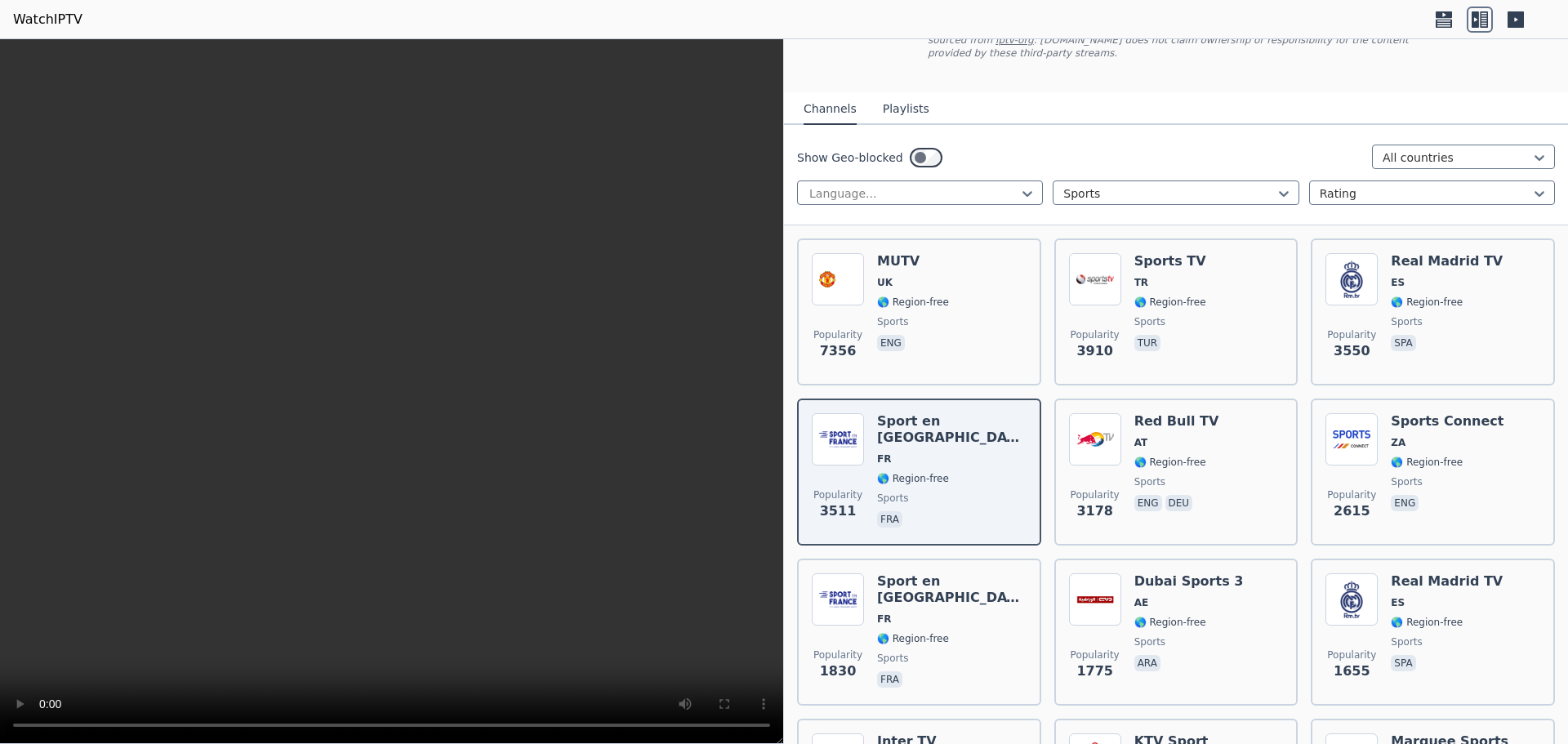
scroll to position [0, 0]
